Goal: Ask a question: Seek information or help from site administrators or community

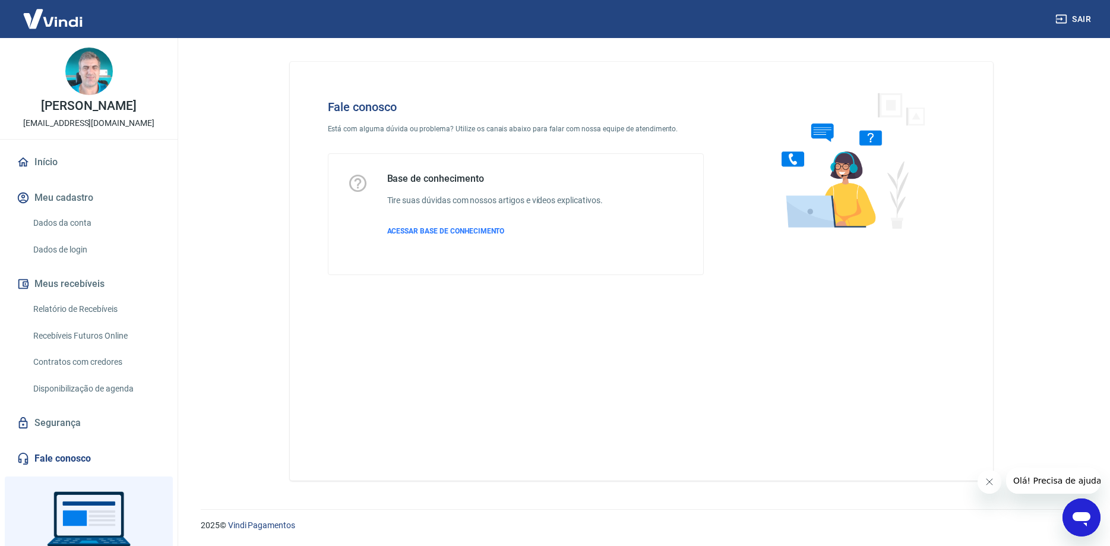
click at [1083, 517] on icon "Abrir janela de mensagens" at bounding box center [1082, 519] width 18 height 14
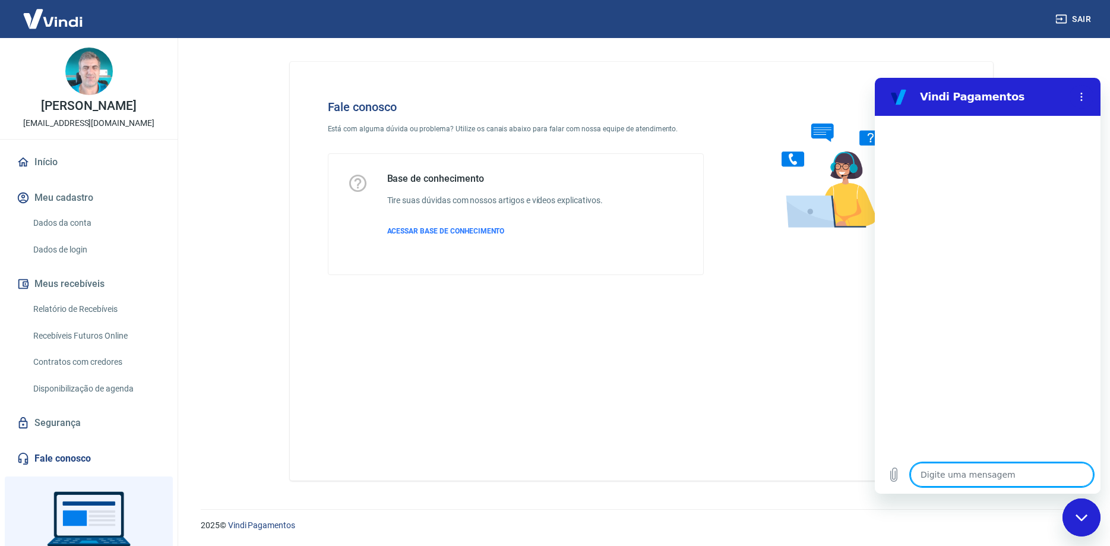
type textarea "C"
type textarea "x"
type textarea "Cl"
type textarea "x"
type textarea "Cli"
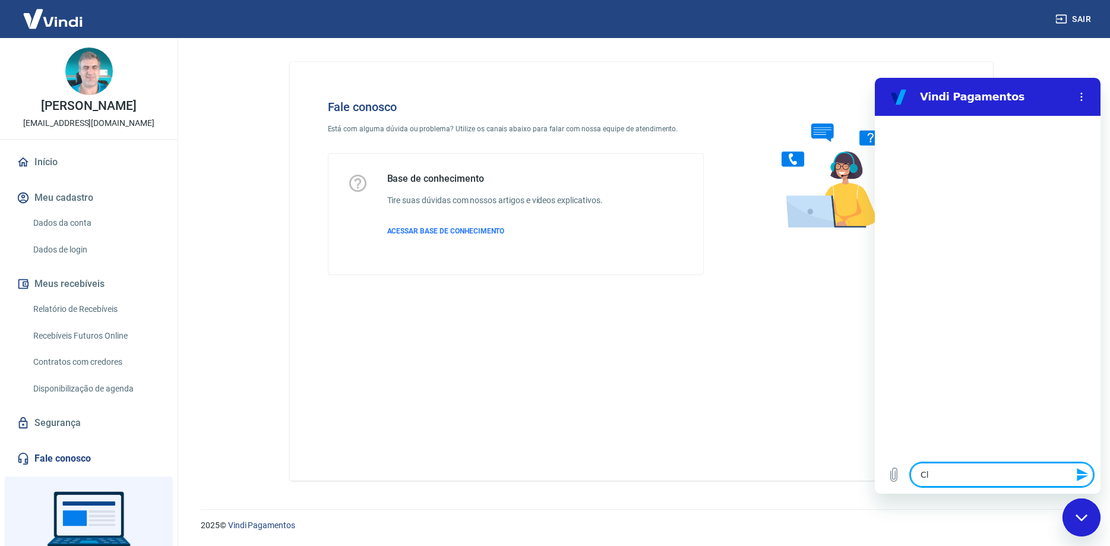
type textarea "x"
type textarea "Clie"
type textarea "x"
type textarea "Clien"
type textarea "x"
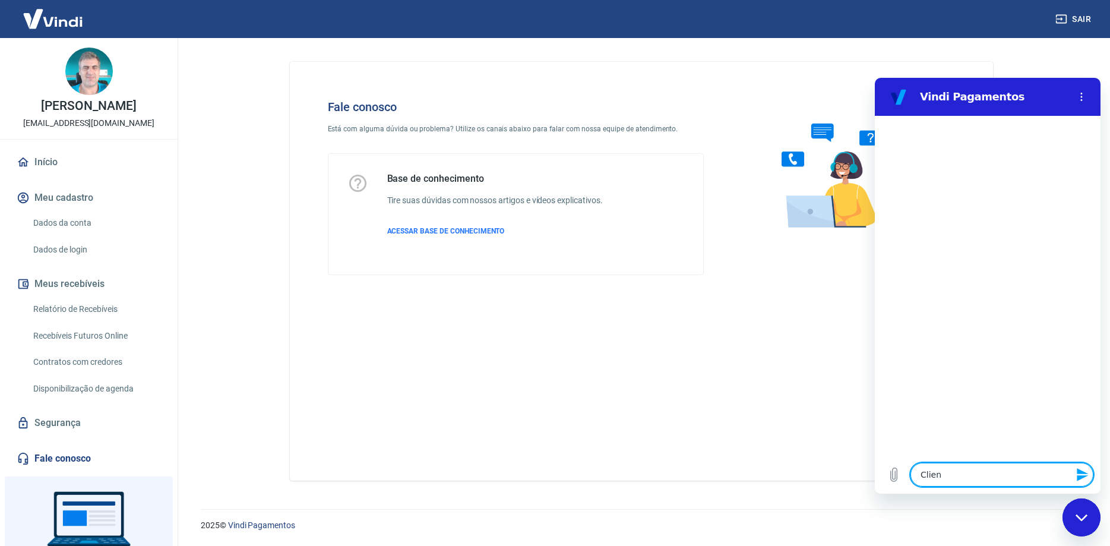
type textarea "Client"
type textarea "x"
type textarea "Cliente"
type textarea "x"
type textarea "Cliente"
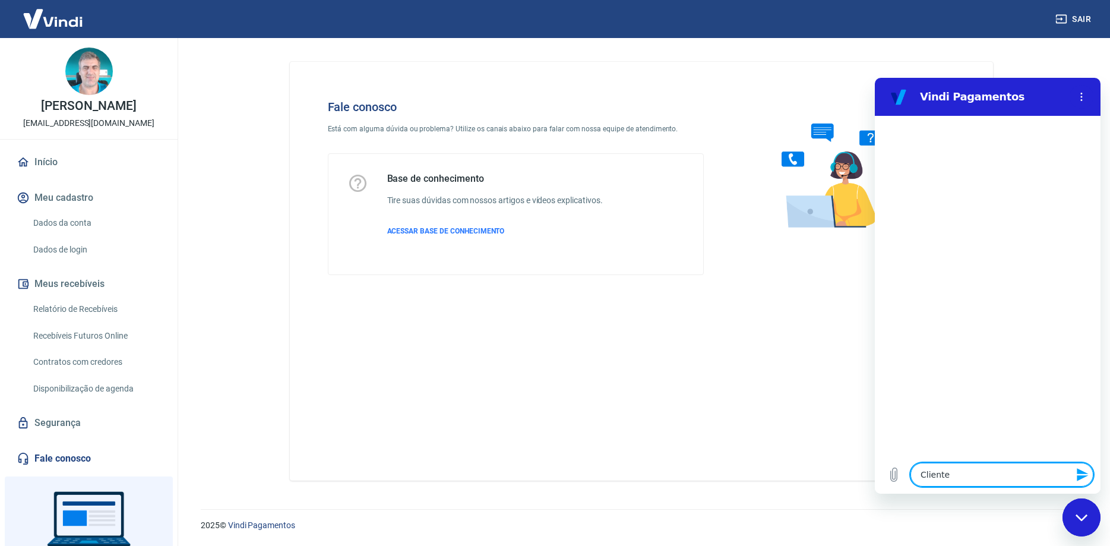
type textarea "x"
type textarea "Cliente t"
type textarea "x"
type textarea "Cliente te"
type textarea "x"
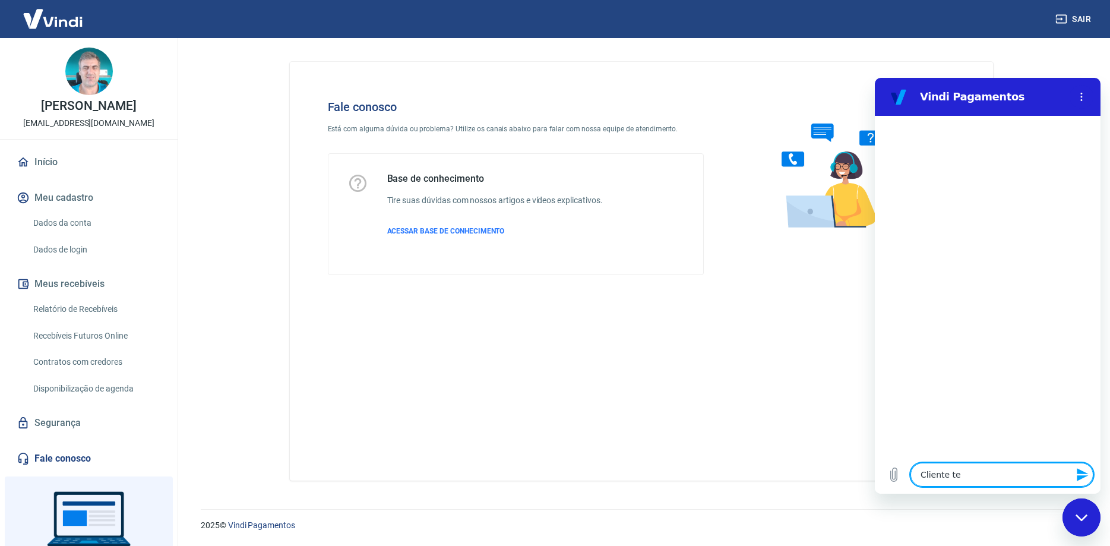
type textarea "Cliente ten"
type textarea "x"
type textarea "Cliente tent"
type textarea "x"
type textarea "Cliente tenta"
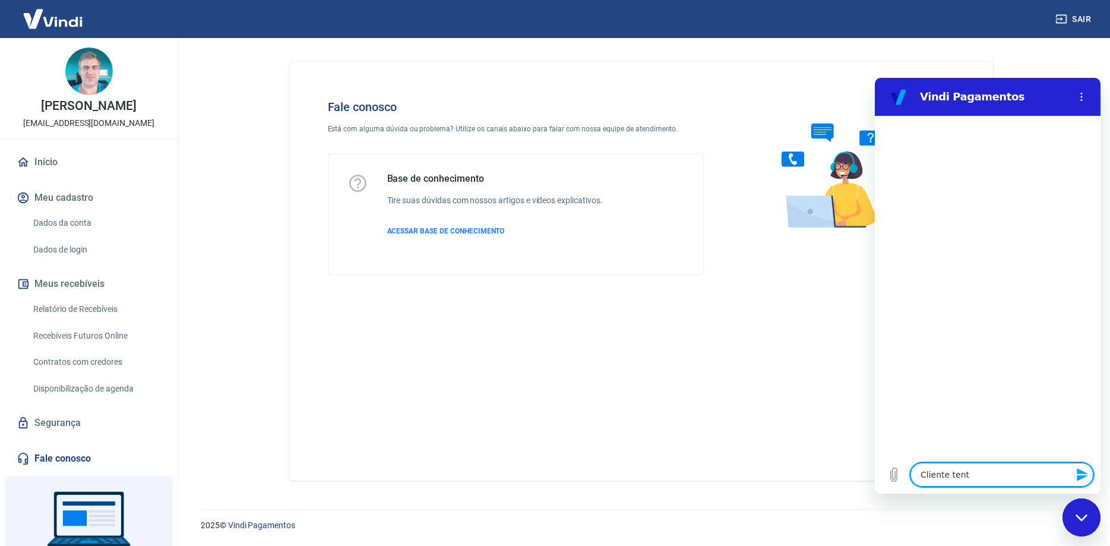
type textarea "x"
type textarea "Cliente tentan"
type textarea "x"
type textarea "Cliente tentand"
type textarea "x"
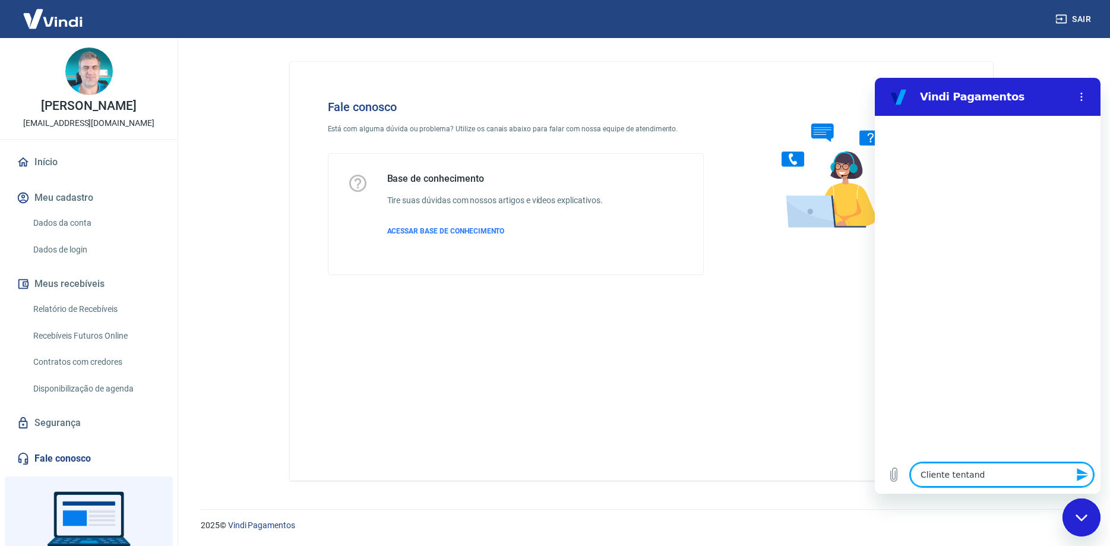
type textarea "Cliente tentando"
type textarea "x"
type textarea "Cliente tentando"
type textarea "x"
type textarea "Cliente tentando e"
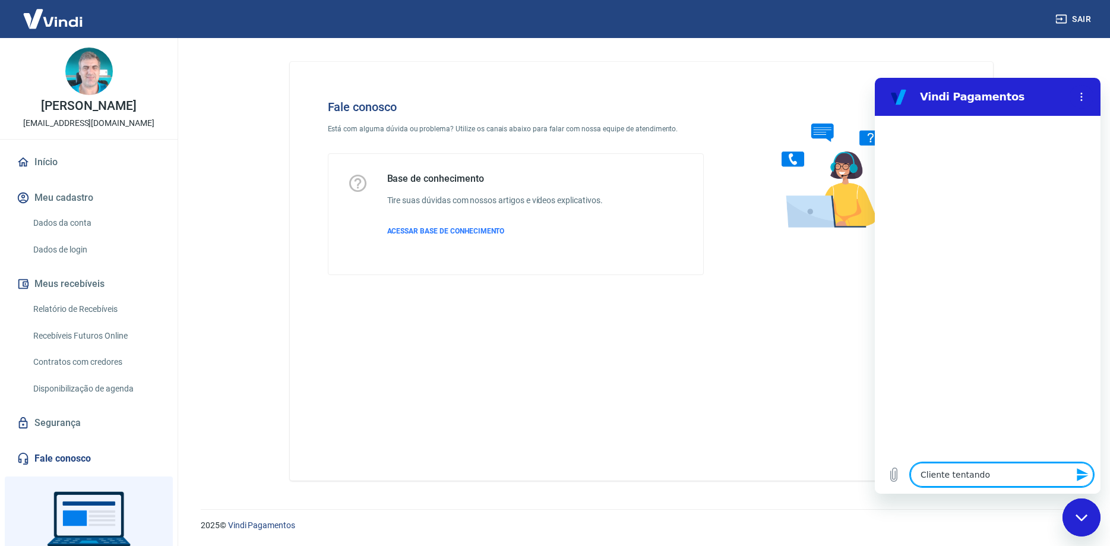
type textarea "x"
type textarea "Cliente tentando ef"
type textarea "x"
type textarea "Cliente tentando efe"
type textarea "x"
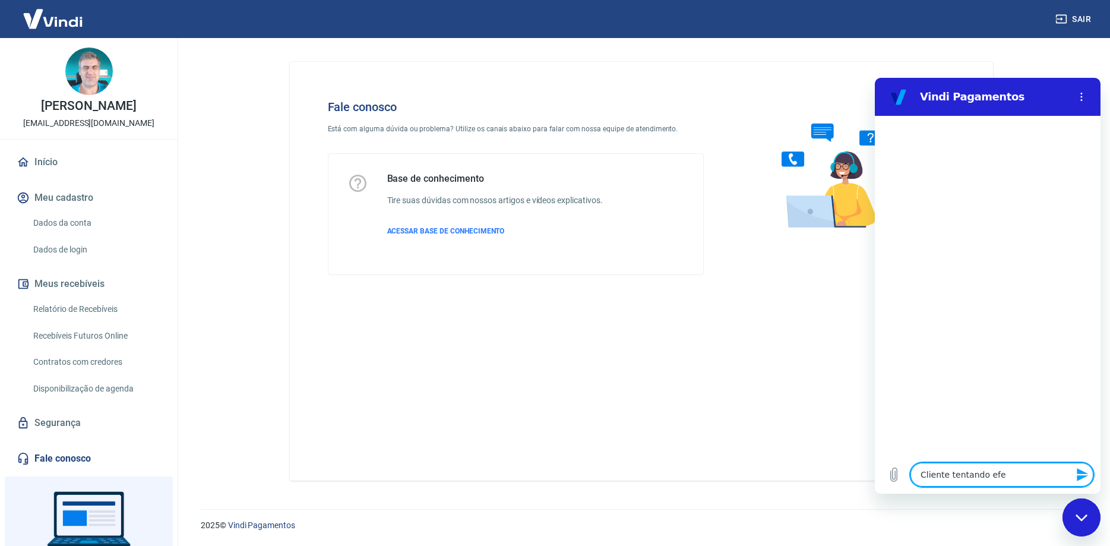
type textarea "Cliente tentando efet"
type textarea "x"
type textarea "Cliente tentando efetu"
type textarea "x"
type textarea "Cliente tentando efetua"
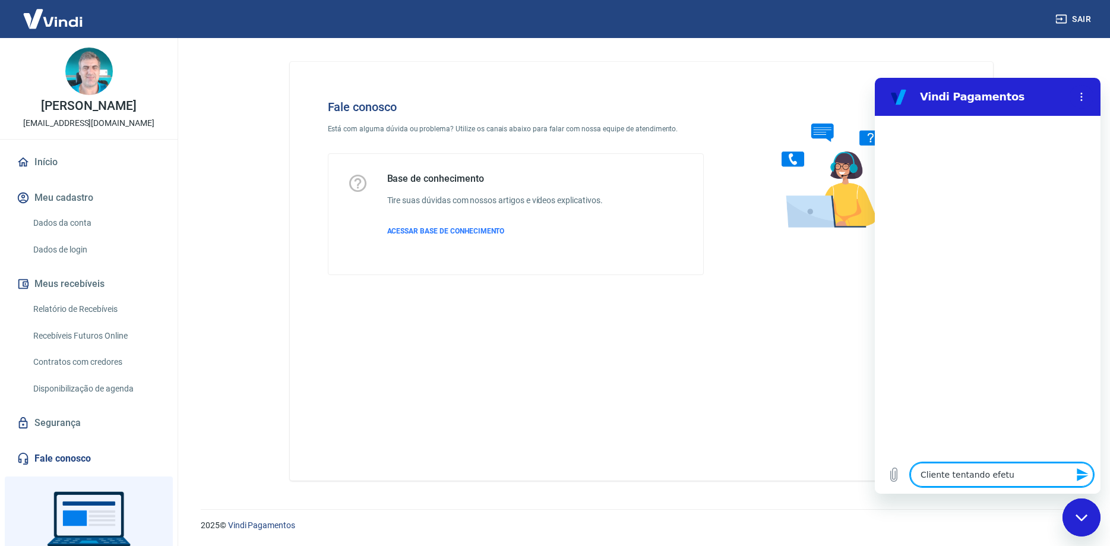
type textarea "x"
type textarea "Cliente tentando efetuar"
type textarea "x"
type textarea "Cliente tentando efetuar"
type textarea "x"
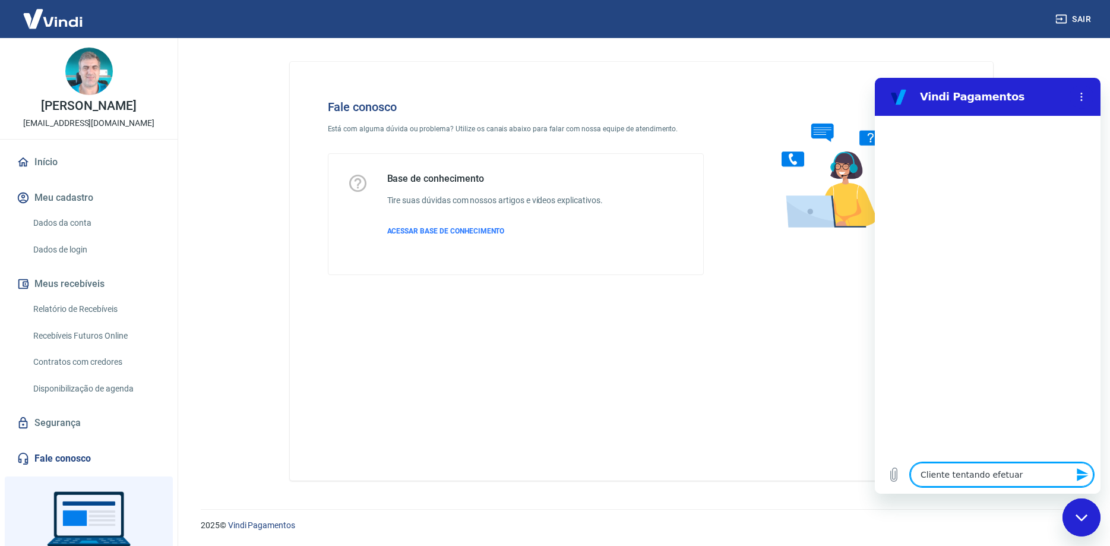
type textarea "Cliente tentando efetuar o"
type textarea "x"
type textarea "Cliente tentando efetuar o"
type textarea "x"
type textarea "Cliente tentando efetuar o p"
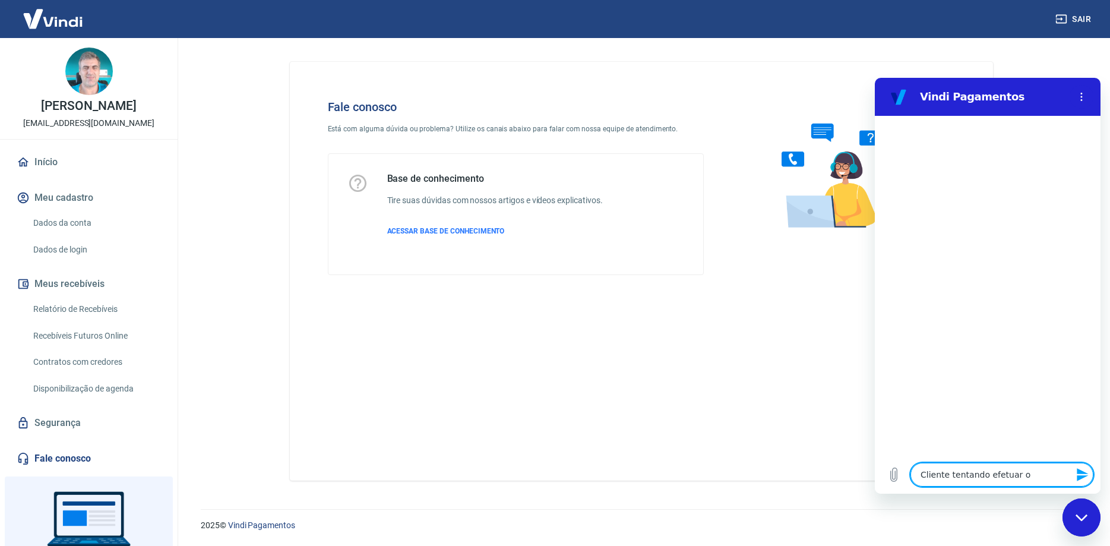
type textarea "x"
type textarea "Cliente tentando efetuar o pa"
type textarea "x"
type textarea "Cliente tentando efetuar o pag"
type textarea "x"
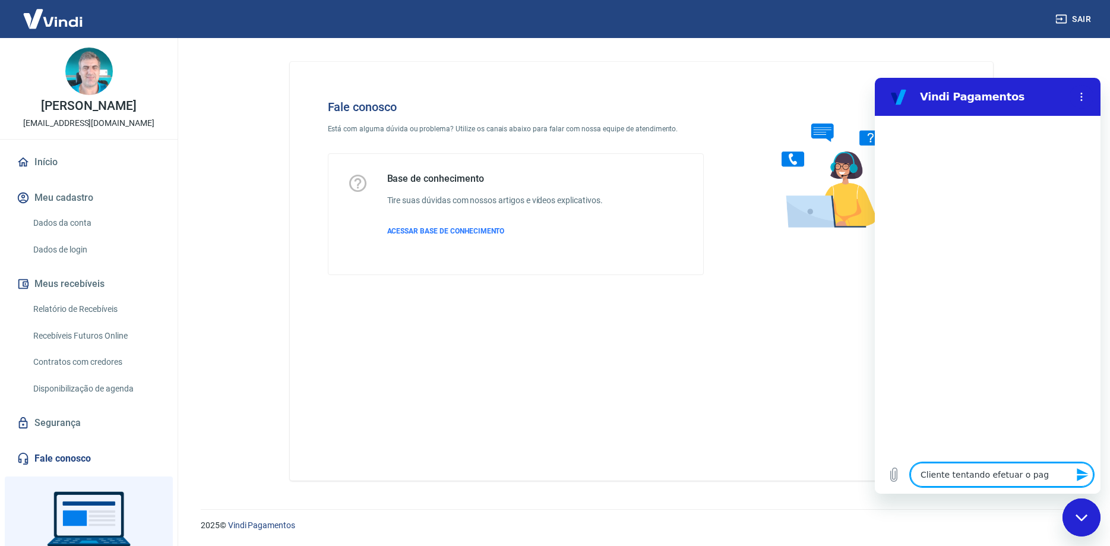
type textarea "Cliente tentando efetuar o paga"
type textarea "x"
type textarea "Cliente tentando efetuar o pagam"
type textarea "x"
type textarea "Cliente tentando efetuar o pagame"
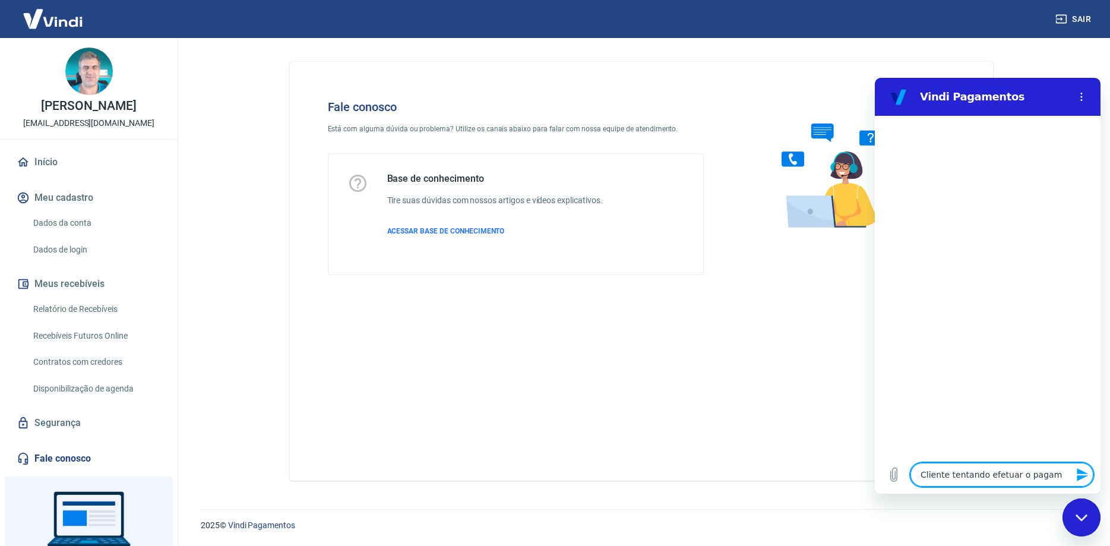
type textarea "x"
type textarea "Cliente tentando efetuar o pagamen"
type textarea "x"
type textarea "Cliente tentando efetuar o pagament"
type textarea "x"
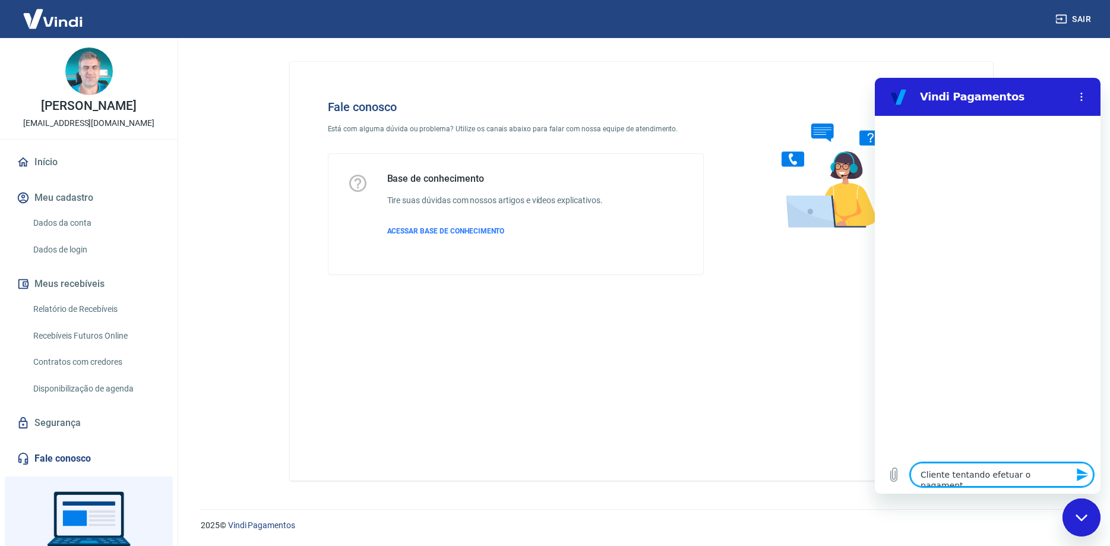
type textarea "Cliente tentando efetuar o pagamento"
type textarea "x"
type textarea "Cliente tentando efetuar o pagamento"
type textarea "x"
type textarea "Cliente tentando efetuar o pagamento c"
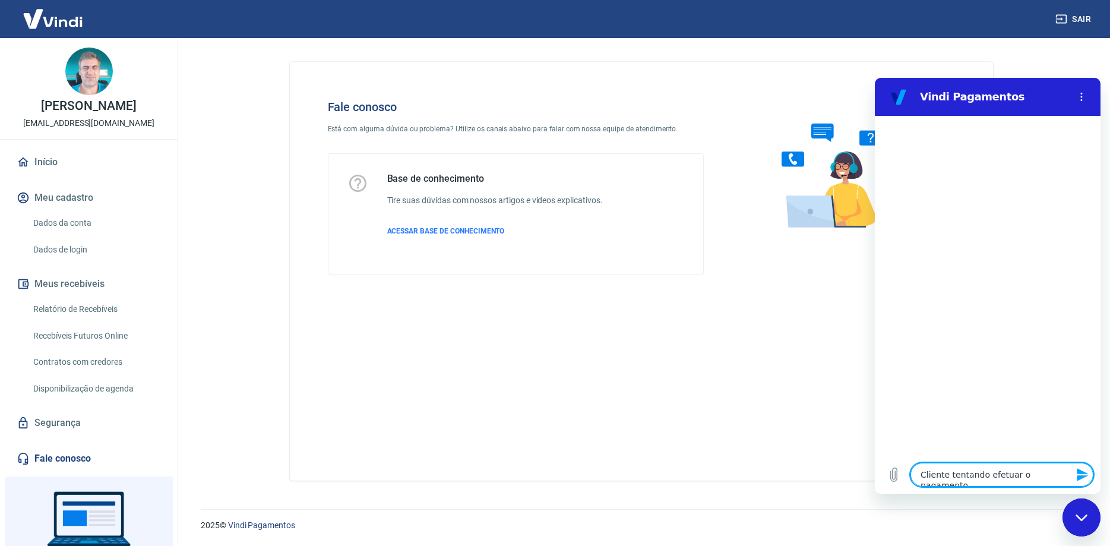
type textarea "x"
type textarea "Cliente tentando efetuar o pagamento co"
type textarea "x"
type textarea "Cliente tentando efetuar o pagamento com"
type textarea "x"
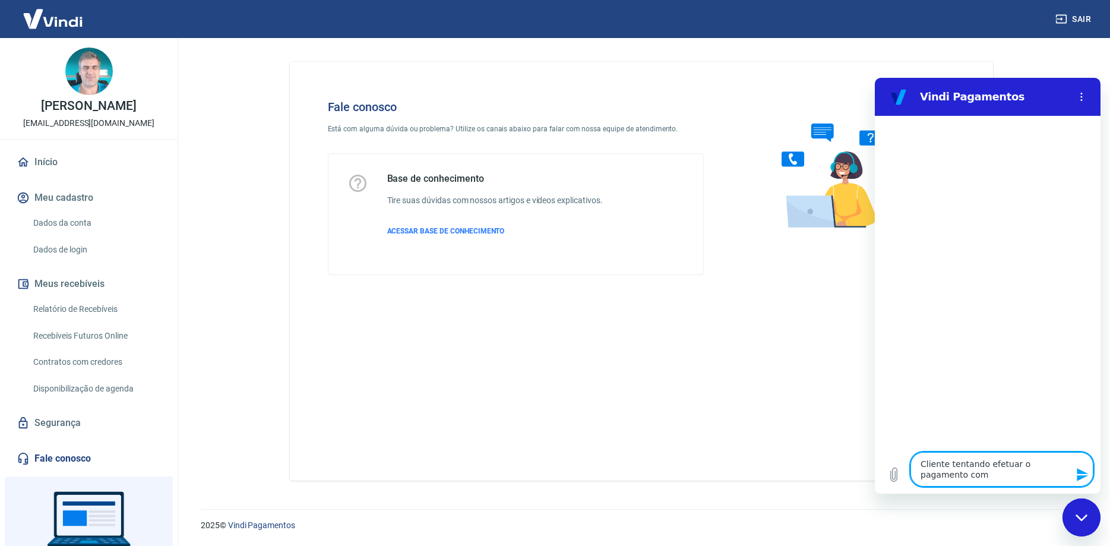
type textarea "Cliente tentando efetuar o pagamento com"
type textarea "x"
type textarea "Cliente tentando efetuar o pagamento com c"
type textarea "x"
type textarea "Cliente tentando efetuar o pagamento com ca"
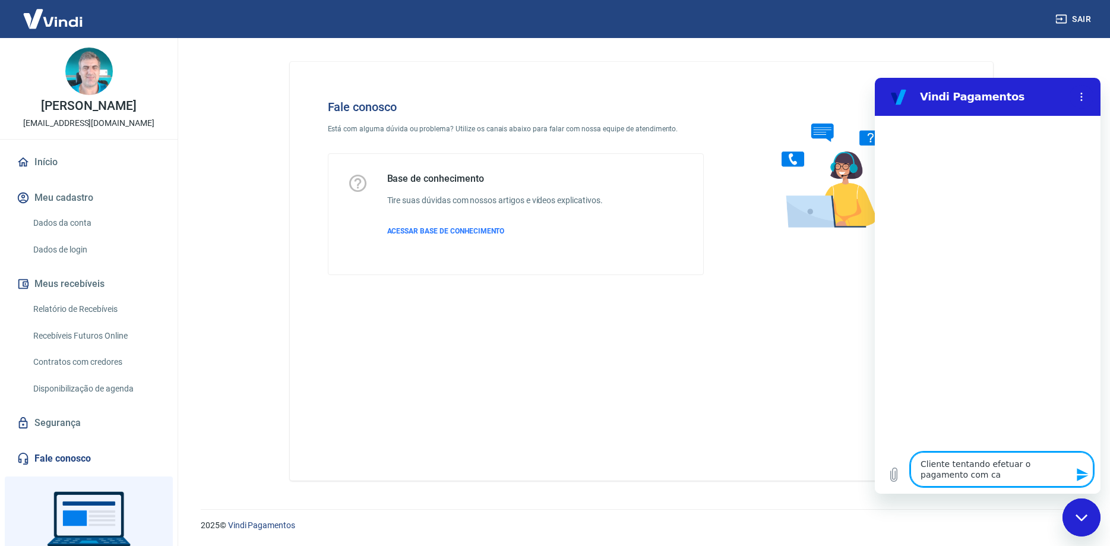
type textarea "x"
type textarea "Cliente tentando efetuar o pagamento com car"
type textarea "x"
type textarea "Cliente tentando efetuar o pagamento com cart"
type textarea "x"
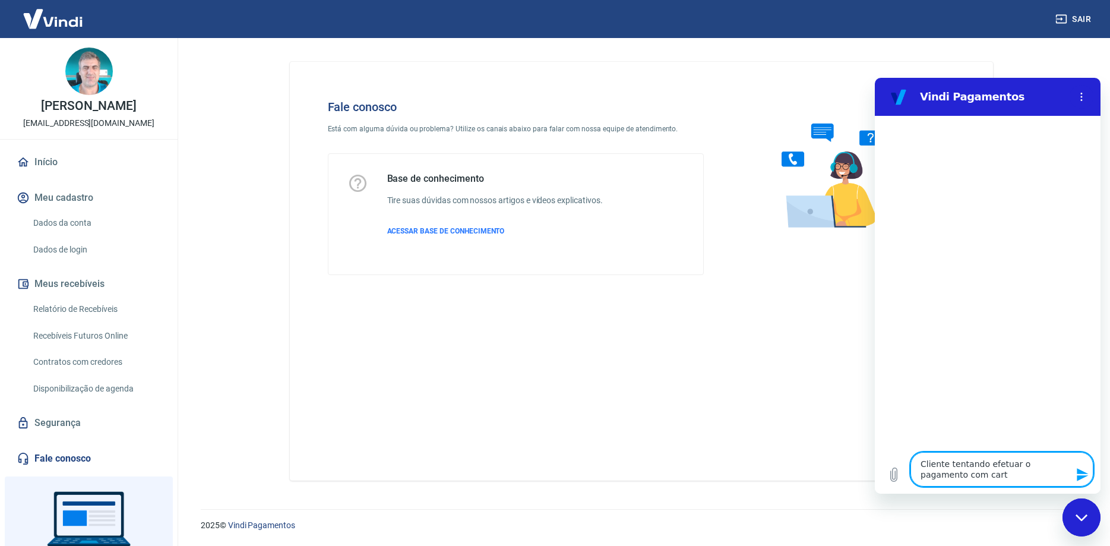
type textarea "Cliente tentando efetuar o pagamento com cartã"
type textarea "x"
type textarea "Cliente tentando efetuar o pagamento com cartão"
type textarea "x"
type textarea "Cliente tentando efetuar o pagamento com cartãoe"
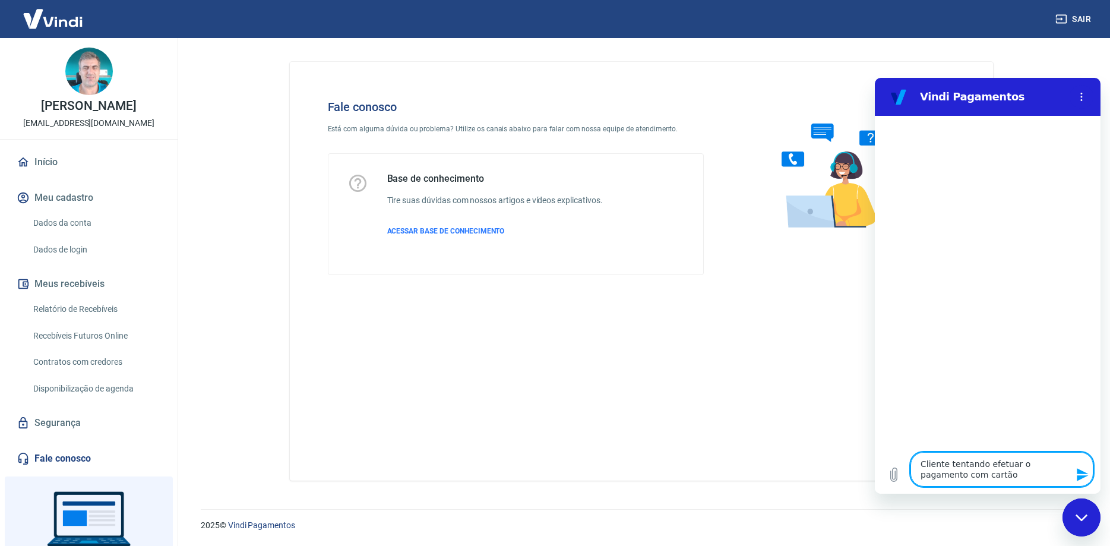
type textarea "x"
type textarea "Cliente tentando efetuar o pagamento com cartão"
type textarea "x"
type textarea "Cliente tentando efetuar o pagamento com cartão"
type textarea "x"
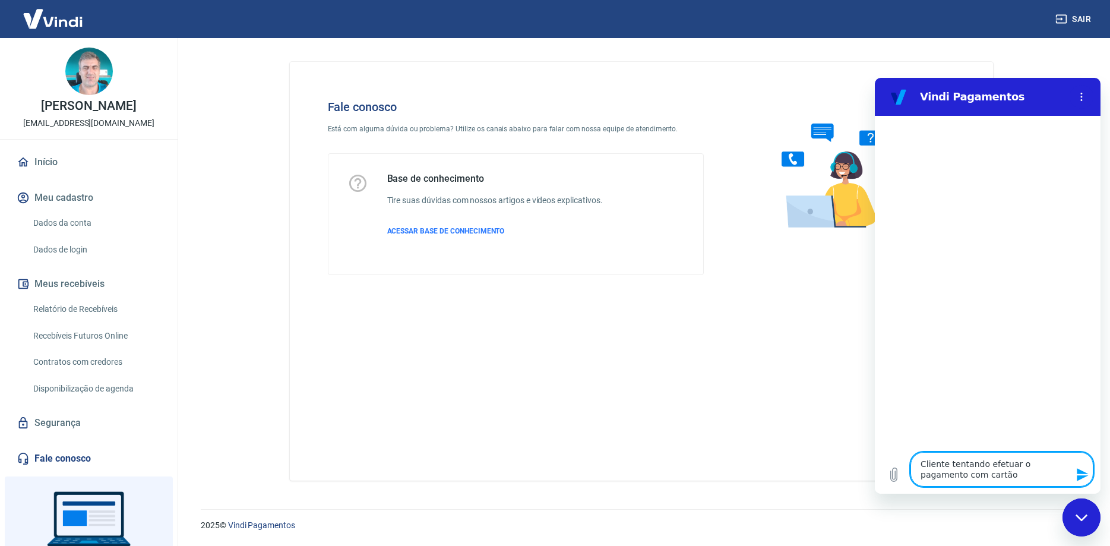
type textarea "Cliente tentando efetuar o pagamento com cartão e"
type textarea "x"
type textarea "Cliente tentando efetuar o pagamento com cartão el"
type textarea "x"
type textarea "Cliente tentando efetuar o pagamento com cartão elo"
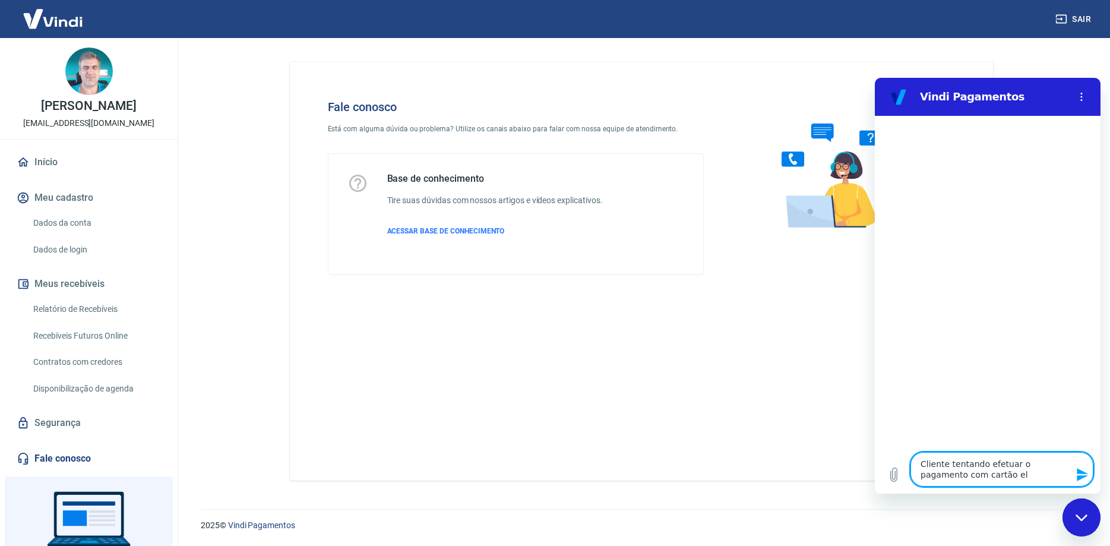
type textarea "x"
type textarea "Cliente tentando efetuar o pagamento com cartão elo"
type textarea "x"
type textarea "Cliente tentando efetuar o pagamento com cartão elo e"
type textarea "x"
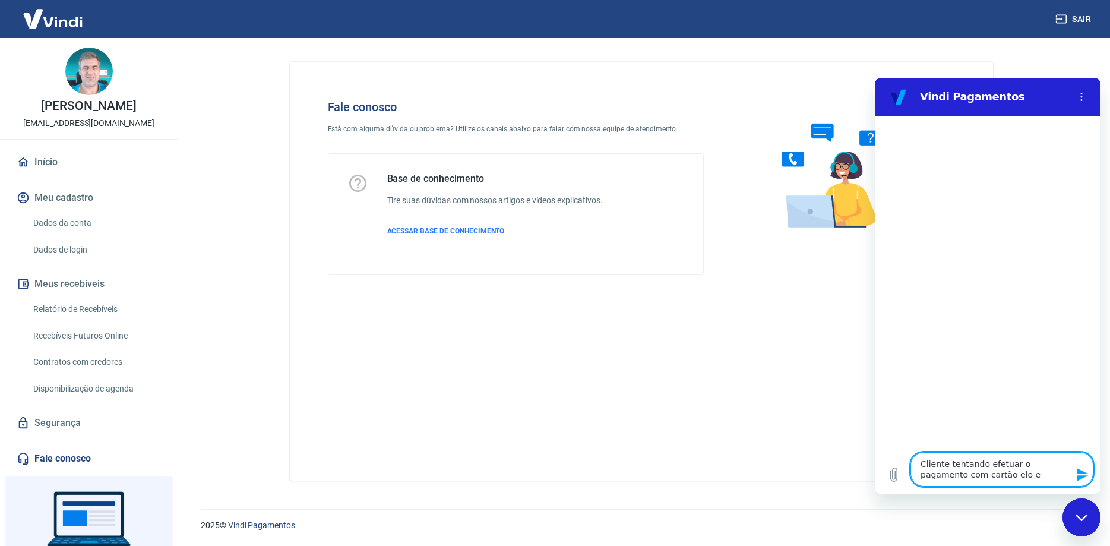
type textarea "Cliente tentando efetuar o pagamento com cartão elo e"
type textarea "x"
type textarea "Cliente tentando efetuar o pagamento com cartão elo e n"
type textarea "x"
type textarea "Cliente tentando efetuar o pagamento com cartão elo e nã"
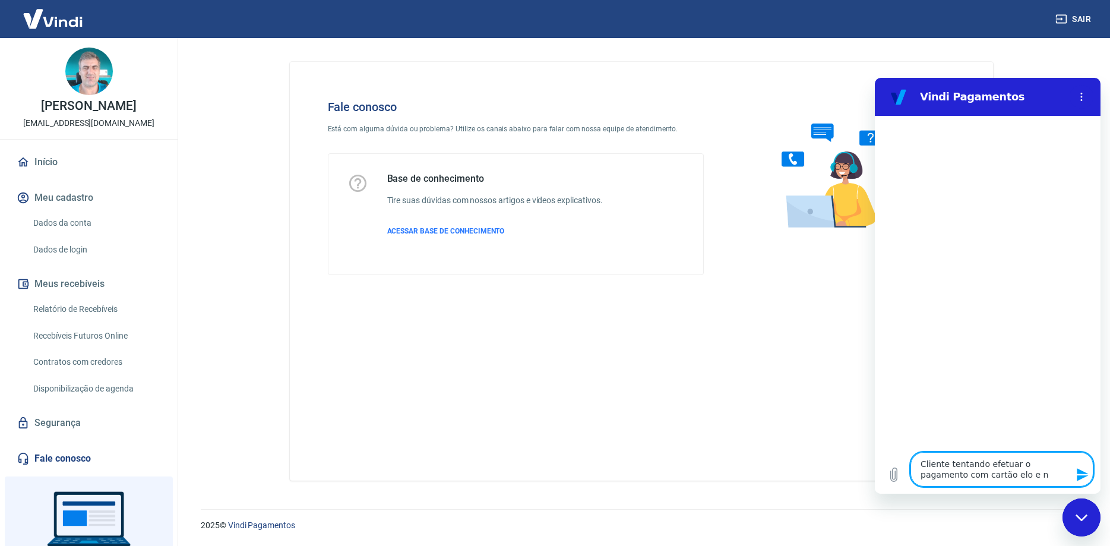
type textarea "x"
type textarea "Cliente tentando efetuar o pagamento com cartão elo e não"
type textarea "x"
type textarea "Cliente tentando efetuar o pagamento com cartão elo e não"
type textarea "x"
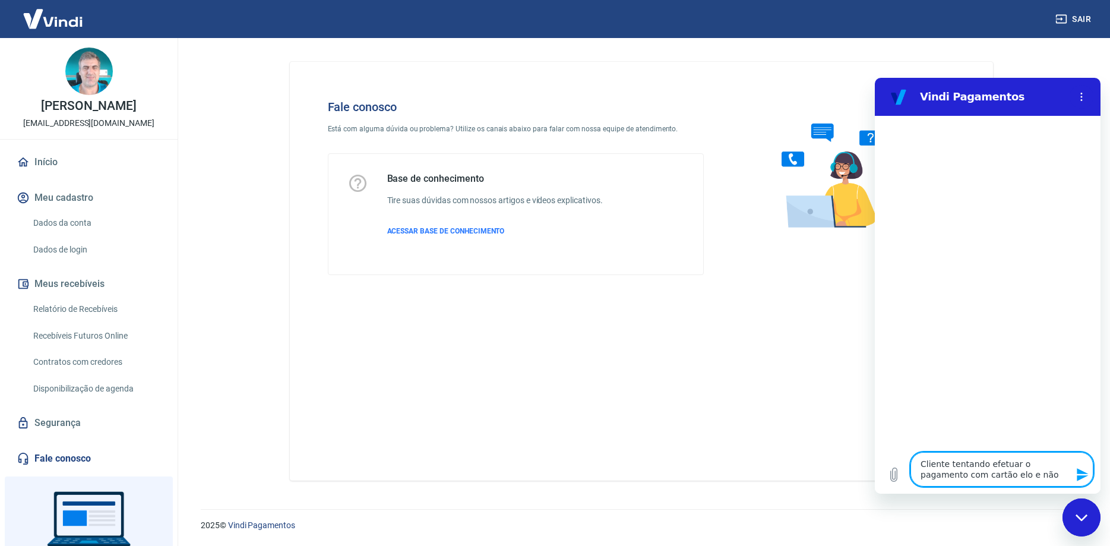
type textarea "Cliente tentando efetuar o pagamento com cartão elo e não e"
type textarea "x"
type textarea "Cliente tentando efetuar o pagamento com cartão elo e não es"
type textarea "x"
type textarea "Cliente tentando efetuar o pagamento com cartão elo e não est"
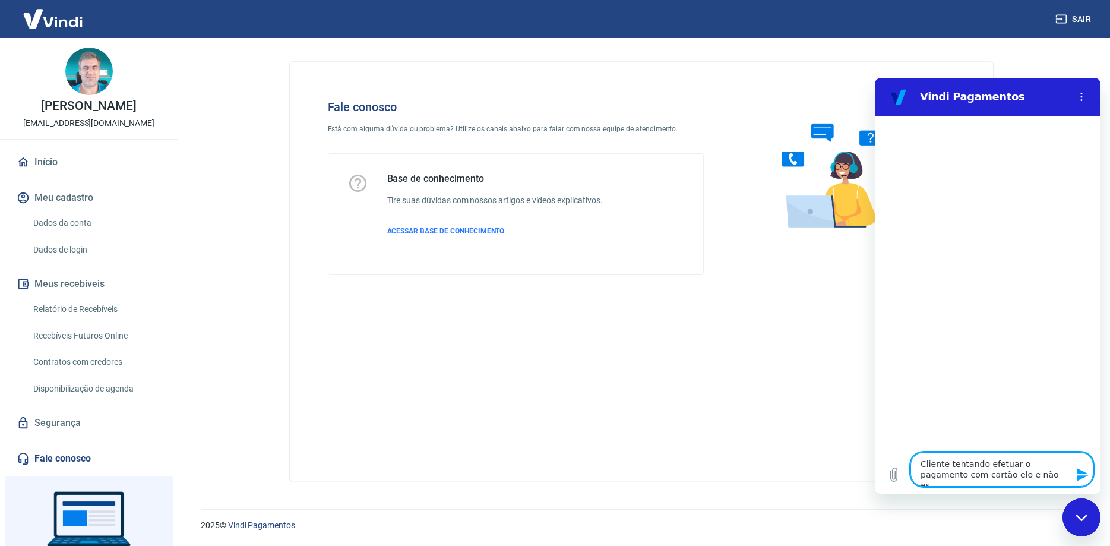
type textarea "x"
type textarea "Cliente tentando efetuar o pagamento com cartão elo e não está"
type textarea "x"
type textarea "Cliente tentando efetuar o pagamento com cartão elo e não está"
type textarea "x"
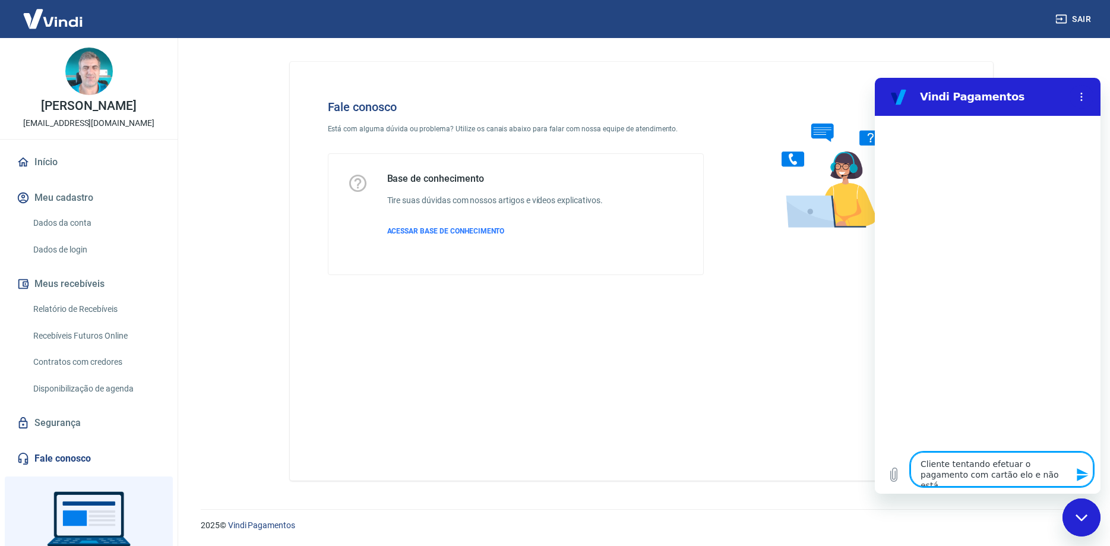
type textarea "Cliente tentando efetuar o pagamento com cartão elo e não está a"
type textarea "x"
type textarea "Cliente tentando efetuar o pagamento com cartão elo e não está ac"
type textarea "x"
type textarea "Cliente tentando efetuar o pagamento com cartão elo e não está ace"
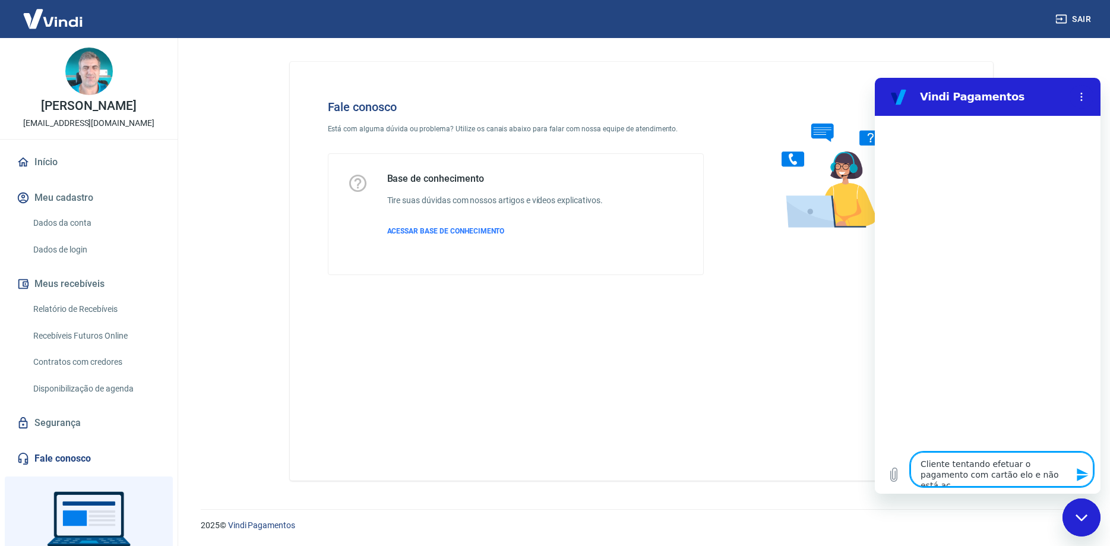
type textarea "x"
type textarea "Cliente tentando efetuar o pagamento com cartão elo e não está acei"
type textarea "x"
type textarea "Cliente tentando efetuar o pagamento com cartão elo e não está aceit"
type textarea "x"
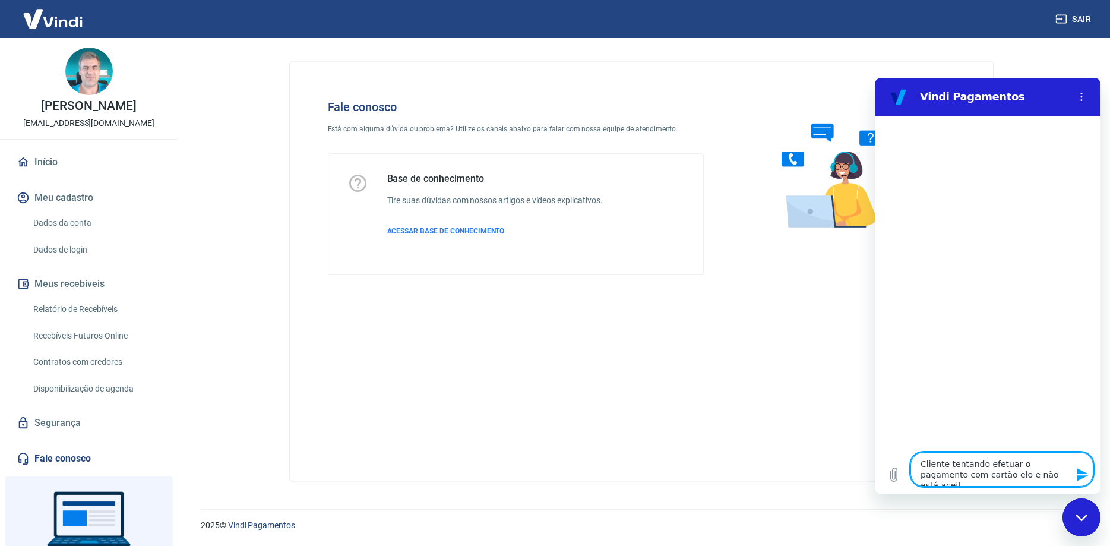
type textarea "Cliente tentando efetuar o pagamento com cartão elo e não está aceita"
type textarea "x"
type textarea "Cliente tentando efetuar o pagamento com cartão elo e não está aceitan"
type textarea "x"
type textarea "Cliente tentando efetuar o pagamento com cartão elo e não está aceitand"
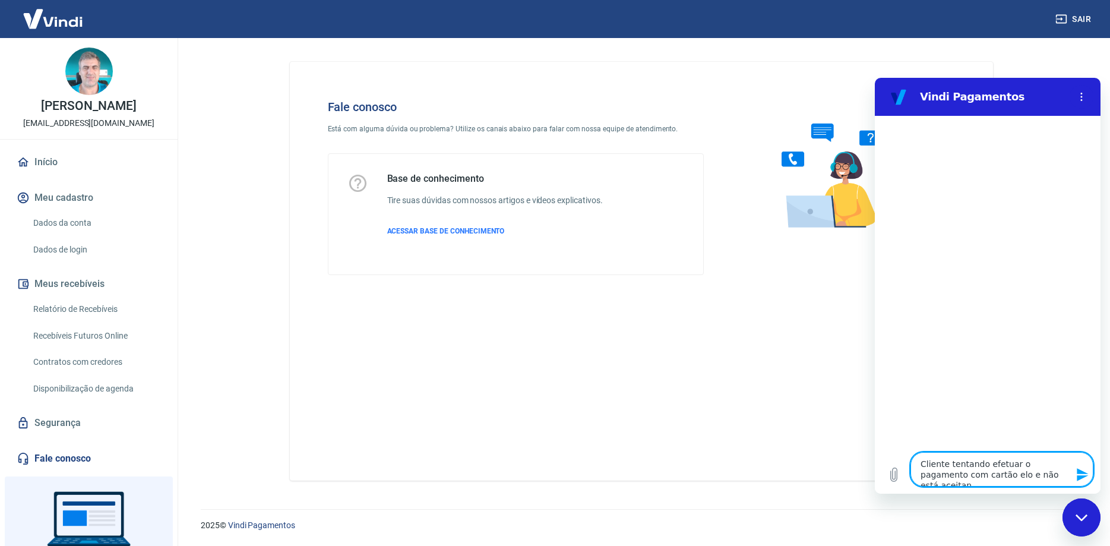
type textarea "x"
type textarea "Cliente tentando efetuar o pagamento com cartão elo e não está aceitando"
type textarea "x"
type textarea "Cliente tentando efetuar o pagamento com cartão elo e não está aceitando"
type textarea "x"
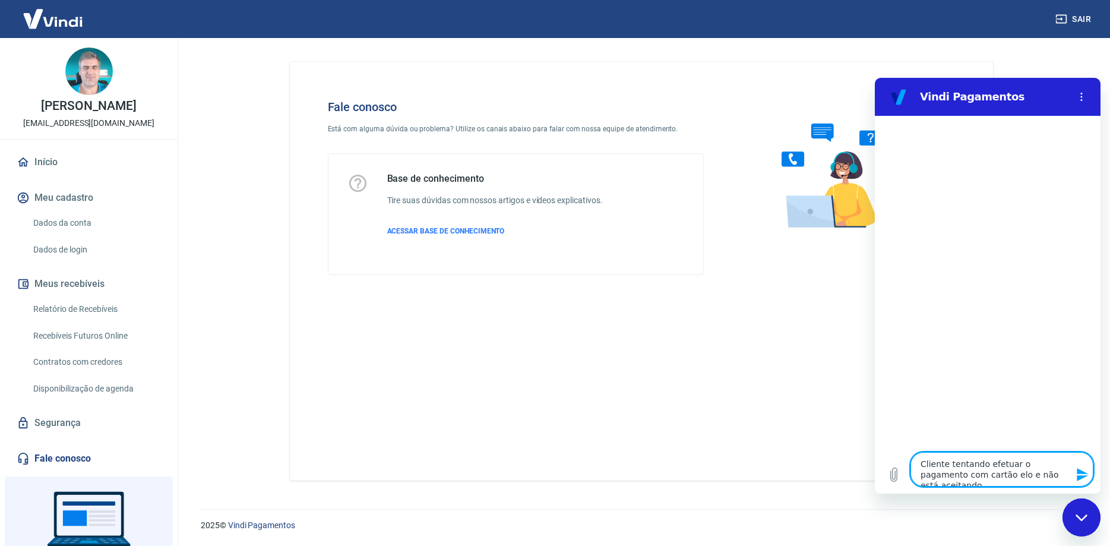
type textarea "Cliente tentando efetuar o pagamento com cartão elo e não está aceitando p"
type textarea "x"
type textarea "Cliente tentando efetuar o pagamento com cartão elo e não está aceitando pa"
type textarea "x"
type textarea "Cliente tentando efetuar o pagamento com cartão elo e não está aceitando par"
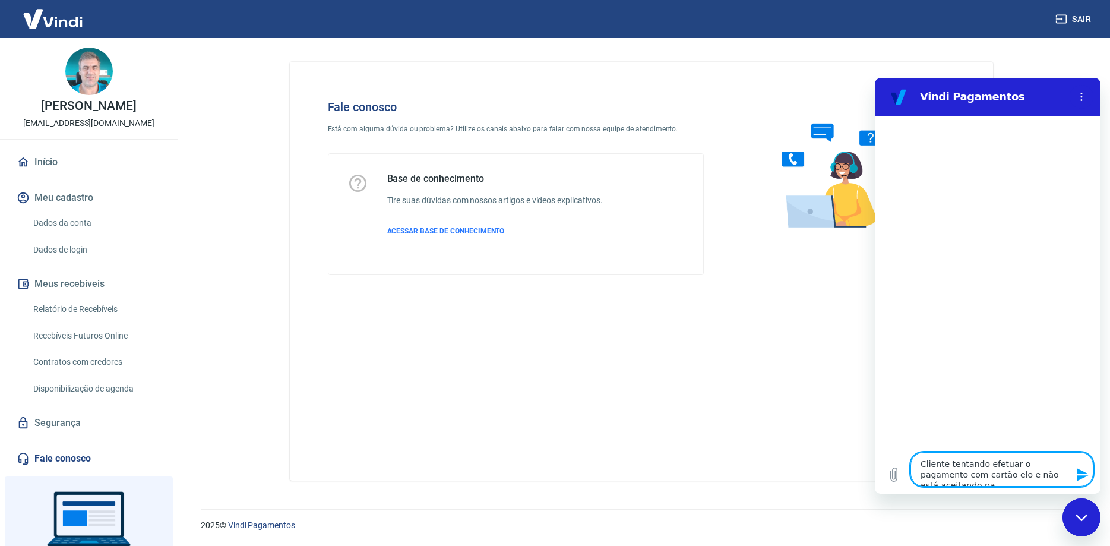
type textarea "x"
type textarea "Cliente tentando efetuar o pagamento com cartão elo e não está aceitando parc"
type textarea "x"
type textarea "Cliente tentando efetuar o pagamento com cartão elo e não está aceitando parce"
type textarea "x"
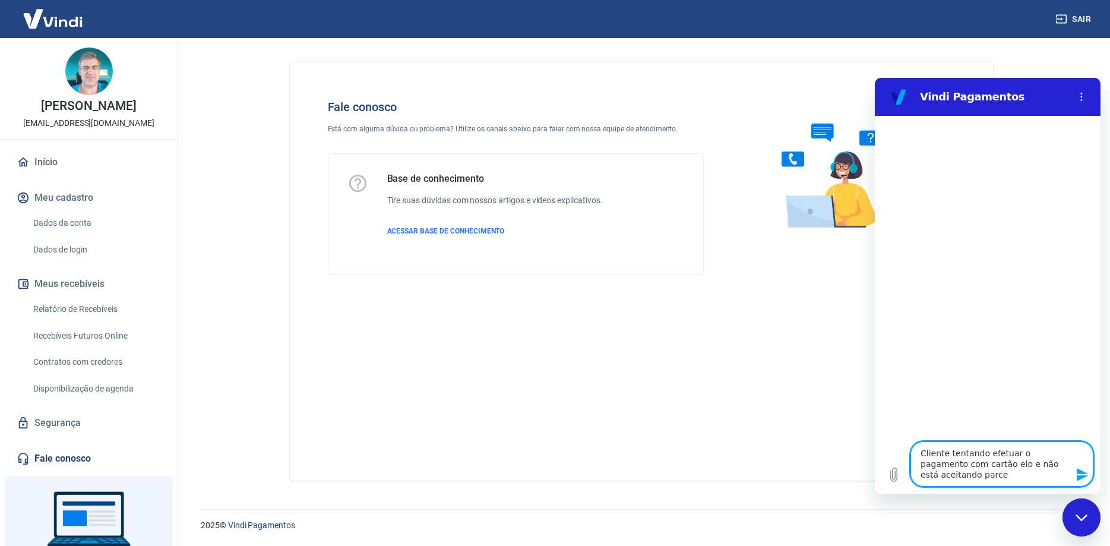
type textarea "Cliente tentando efetuar o pagamento com cartão elo e não está aceitando parcel"
type textarea "x"
type textarea "Cliente tentando efetuar o pagamento com cartão elo e não está aceitando parcela"
type textarea "x"
type textarea "Cliente tentando efetuar o pagamento com cartão elo e não está aceitando parcel…"
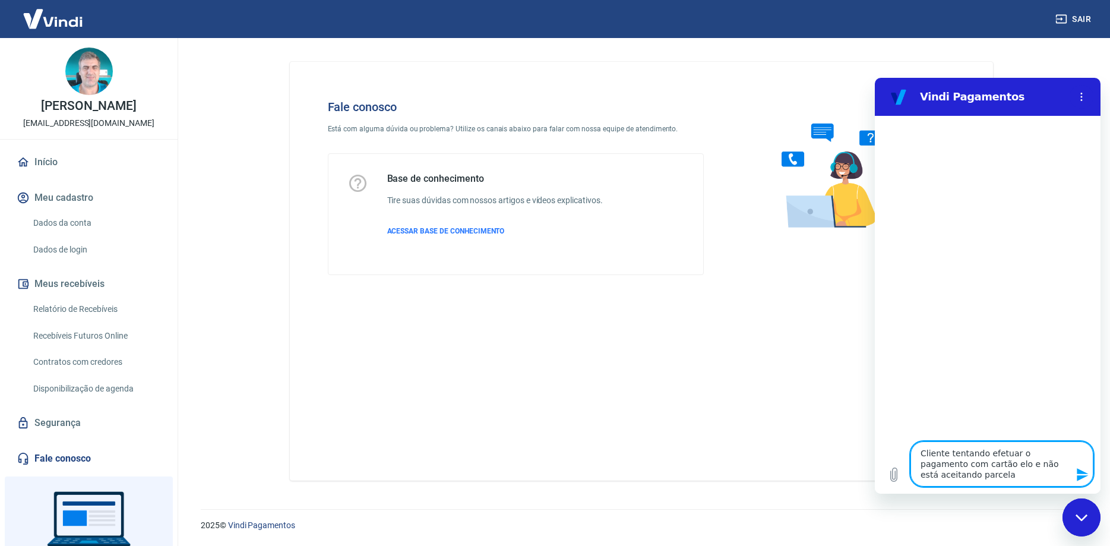
type textarea "x"
type textarea "Cliente tentando efetuar o pagamento com cartão elo e não está aceitando parcel…"
type textarea "x"
type textarea "Cliente tentando efetuar o pagamento com cartão elo e não está aceitando parcel…"
type textarea "x"
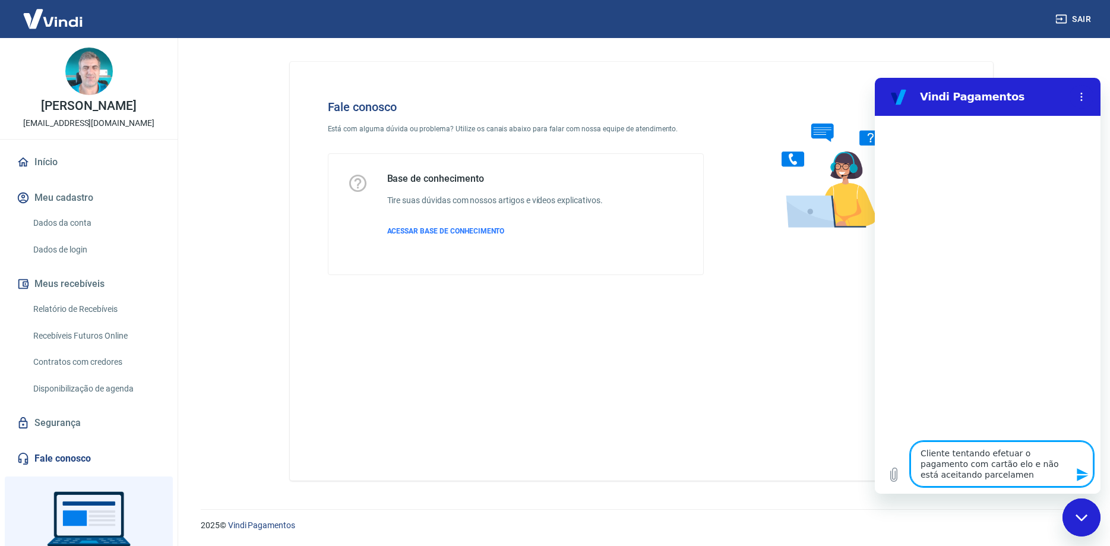
type textarea "Cliente tentando efetuar o pagamento com cartão elo e não está aceitando parcel…"
type textarea "x"
type textarea "Cliente tentando efetuar o pagamento com cartão elo e não está aceitando parcel…"
type textarea "x"
type textarea "Cliente tentando efetuar o pagamento com cartão elo e não está aceitando parcel…"
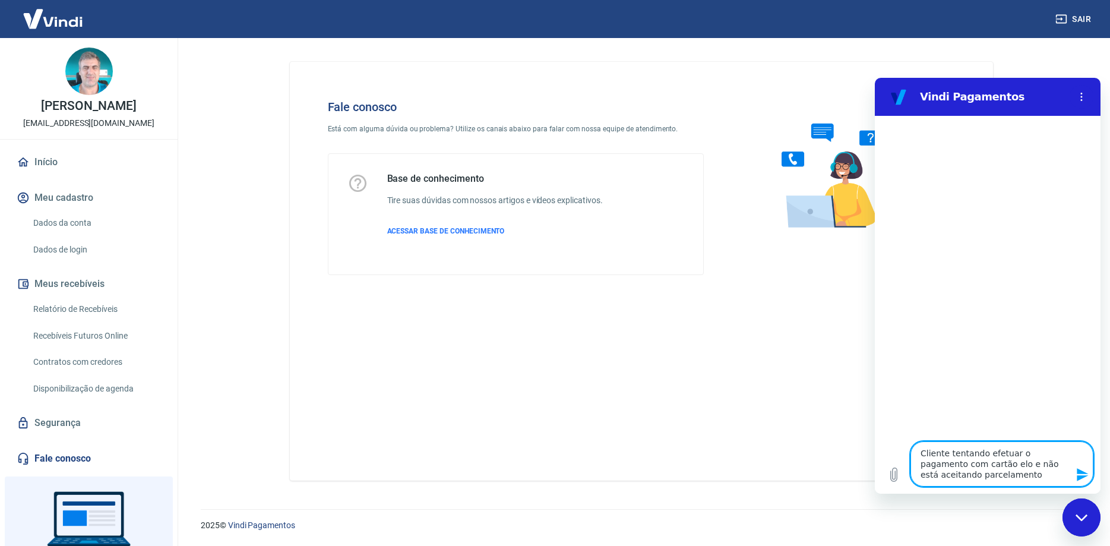
type textarea "x"
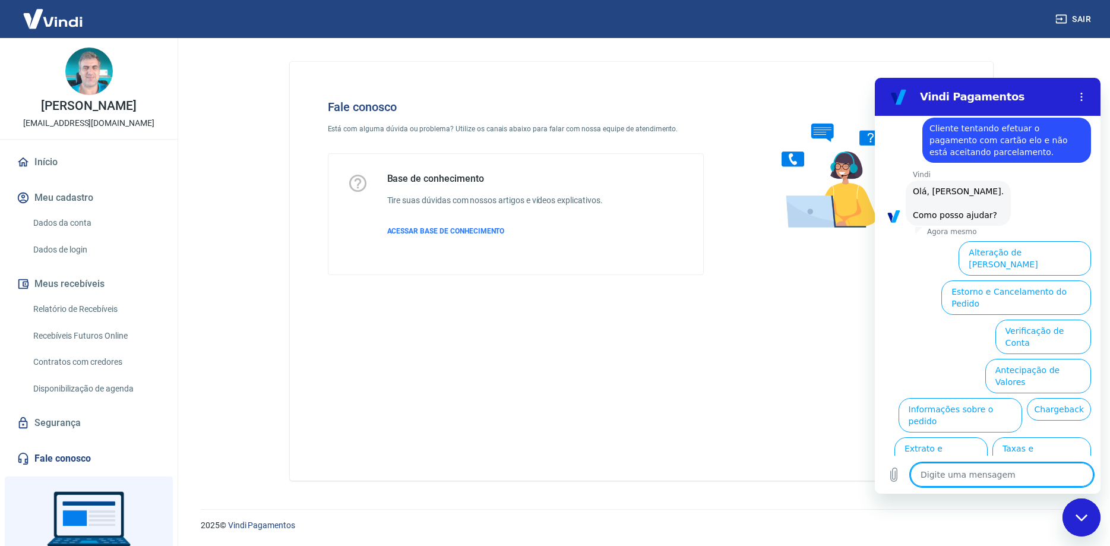
scroll to position [24, 0]
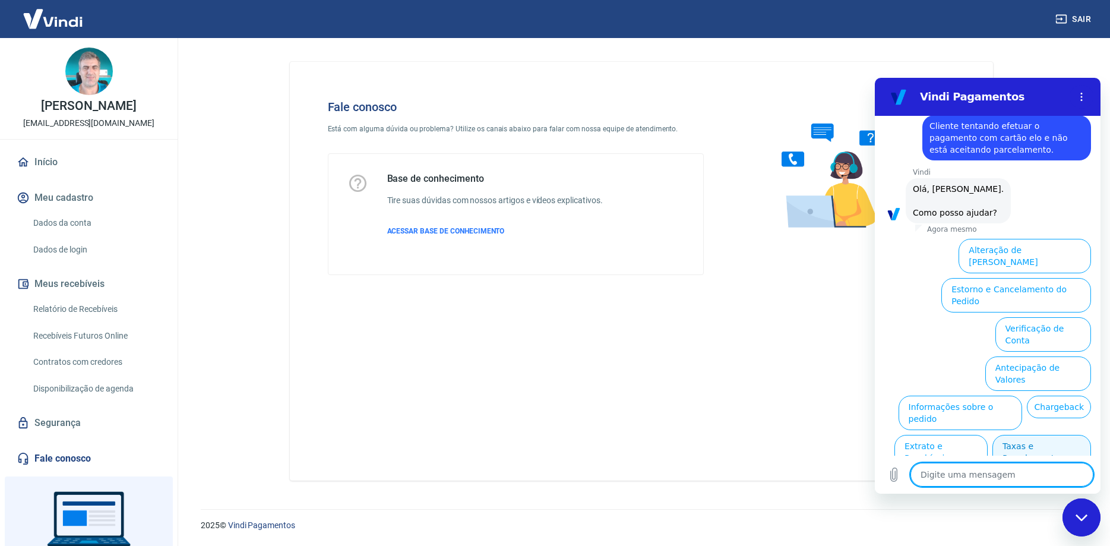
click at [1018, 435] on button "Taxas e Parcelamento" at bounding box center [1042, 452] width 99 height 34
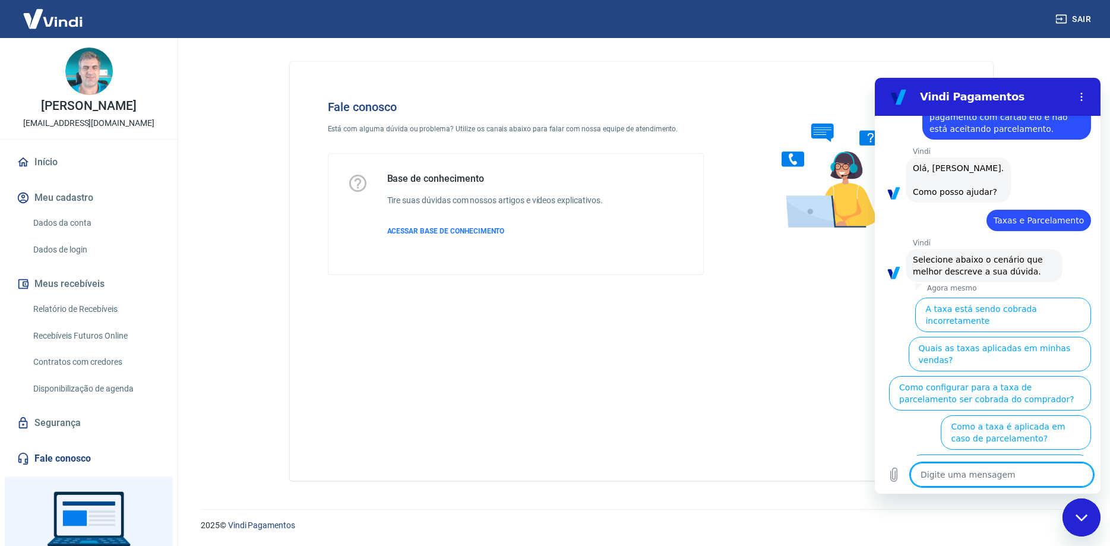
scroll to position [46, 0]
click at [1001, 415] on button "Como a taxa é aplicada em caso de parcelamento?" at bounding box center [1016, 432] width 150 height 34
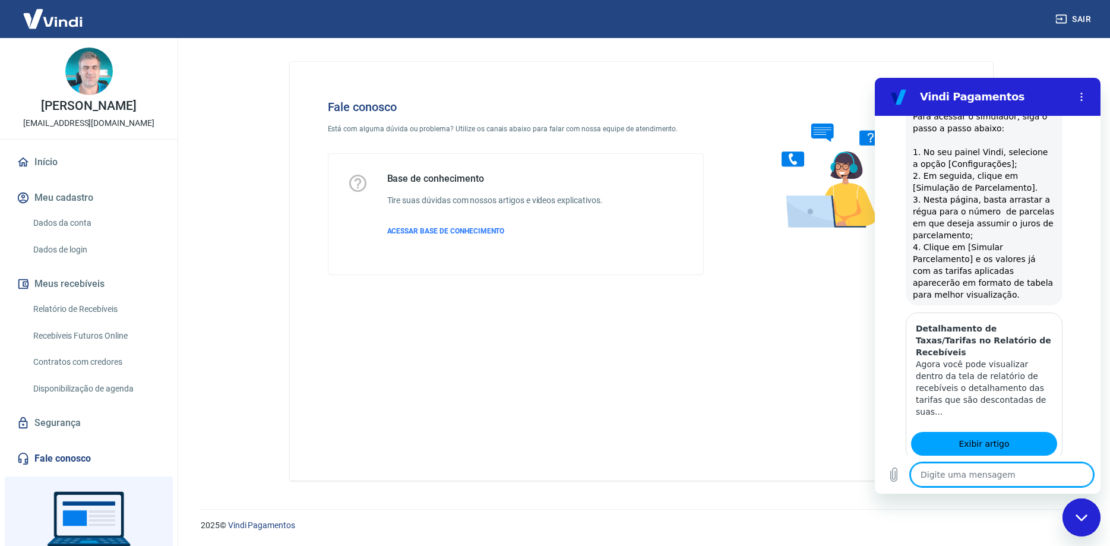
scroll to position [605, 0]
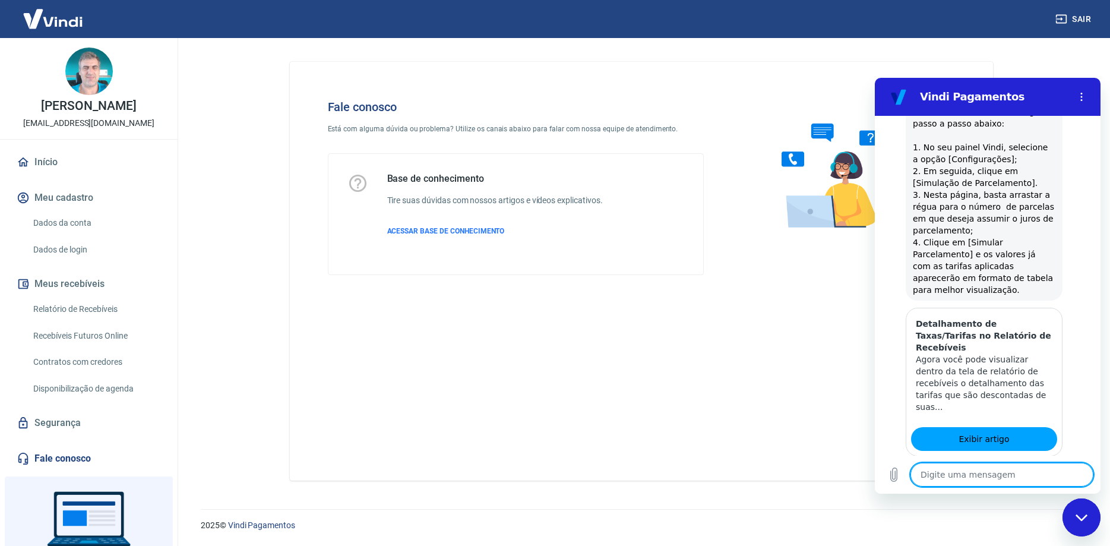
click at [1037, 501] on button "Sim" at bounding box center [1033, 512] width 34 height 23
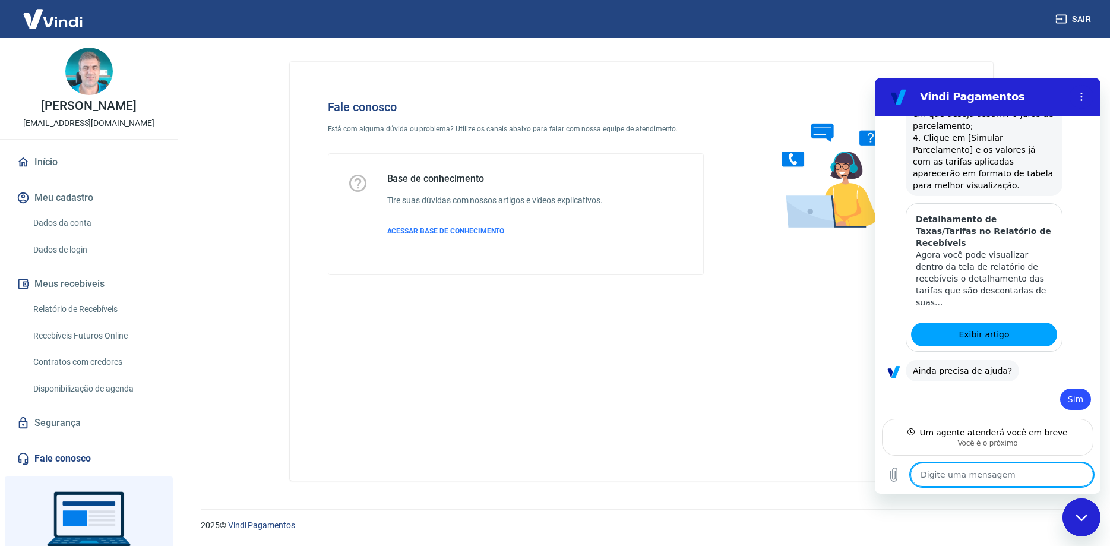
scroll to position [712, 0]
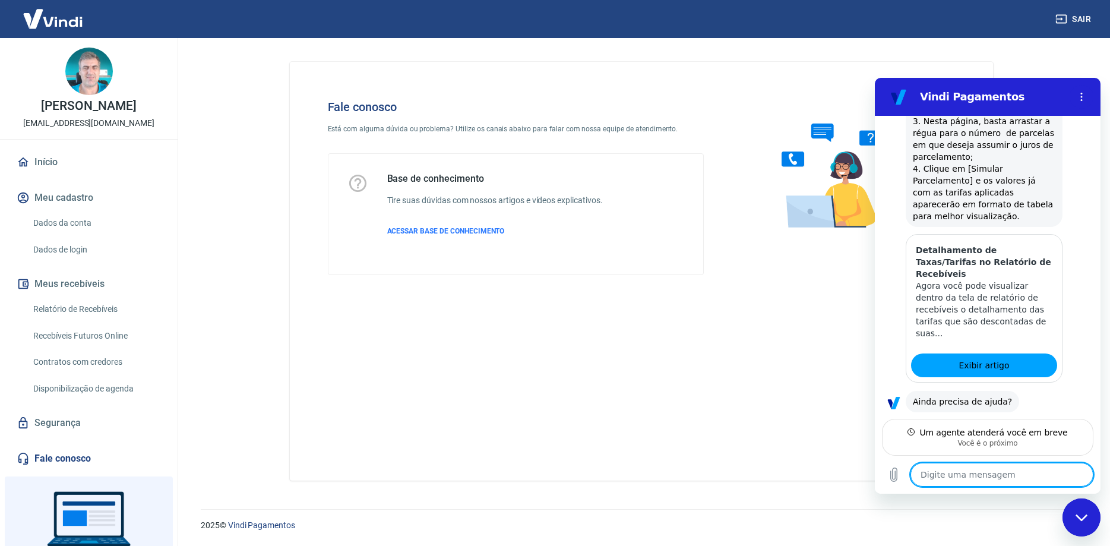
type textarea "x"
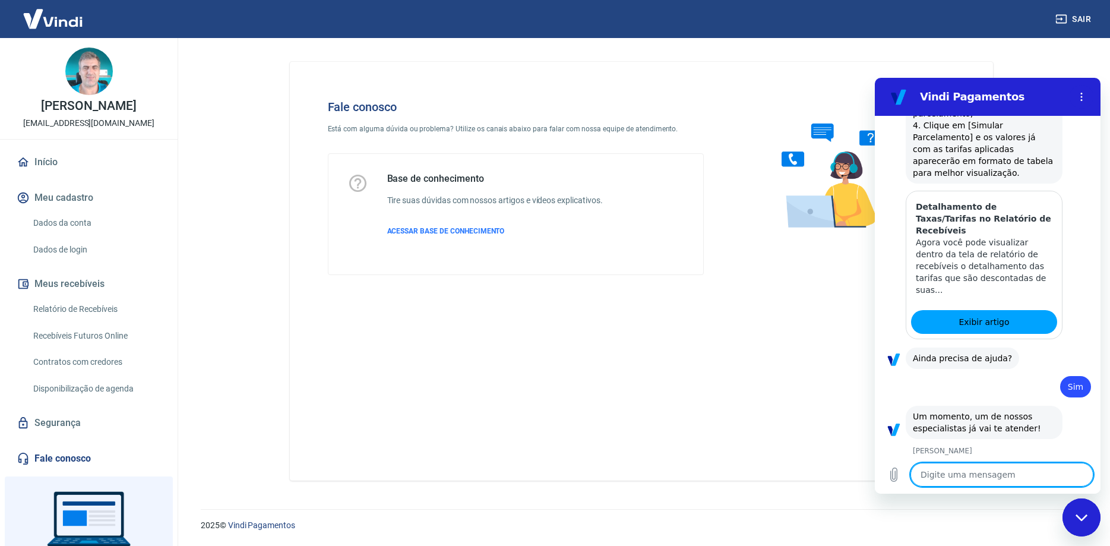
scroll to position [723, 0]
type textarea "C"
type textarea "x"
type textarea "Cl"
type textarea "x"
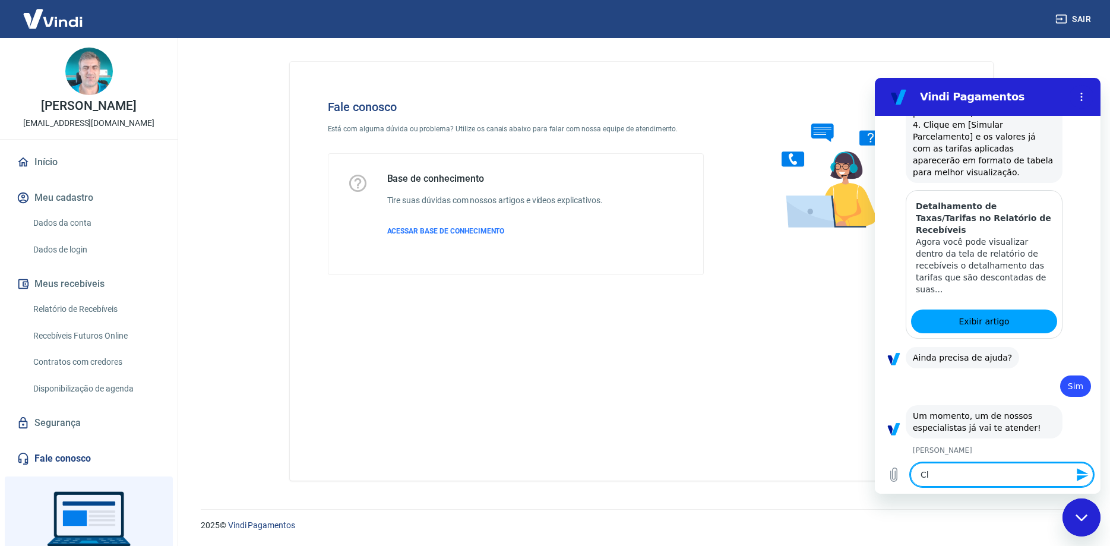
type textarea "Cle"
type textarea "x"
type textarea "Clem"
type textarea "x"
type textarea "Clemi"
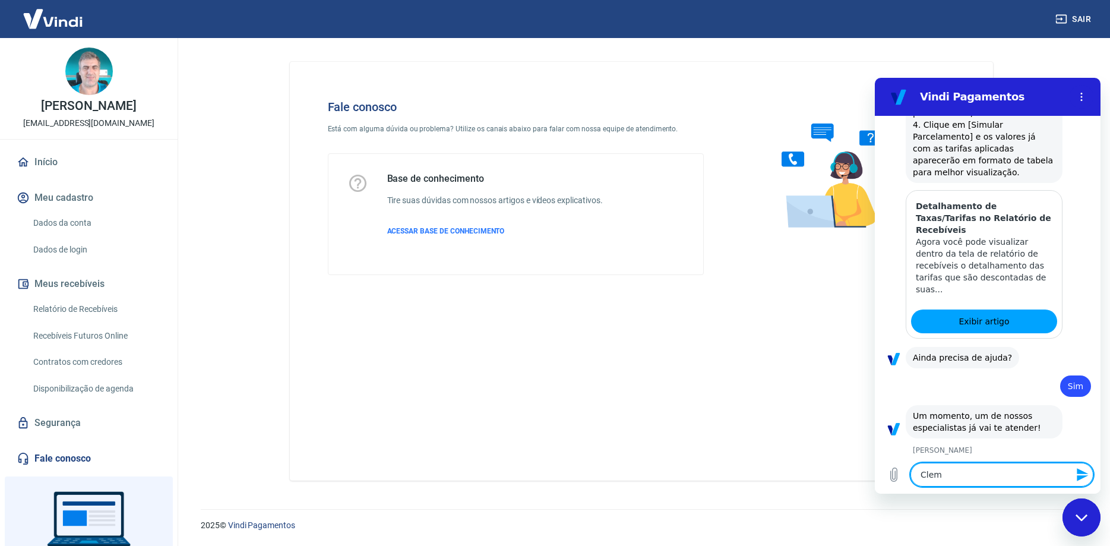
type textarea "x"
type textarea "Clemil"
type textarea "x"
type textarea "Clemilt"
type textarea "x"
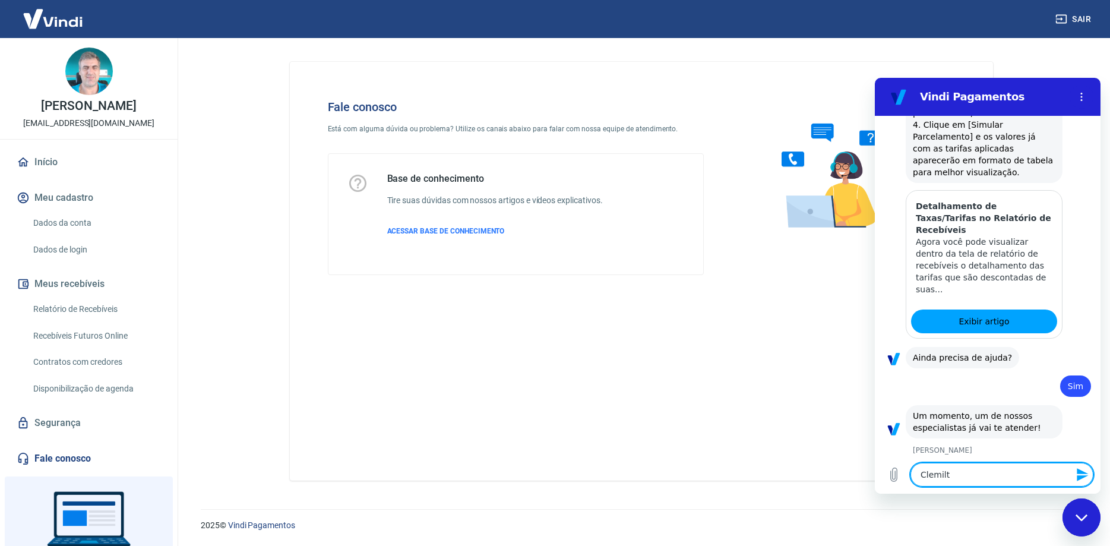
type textarea "Clemilto"
type textarea "x"
type textarea "Clemilton"
type textarea "x"
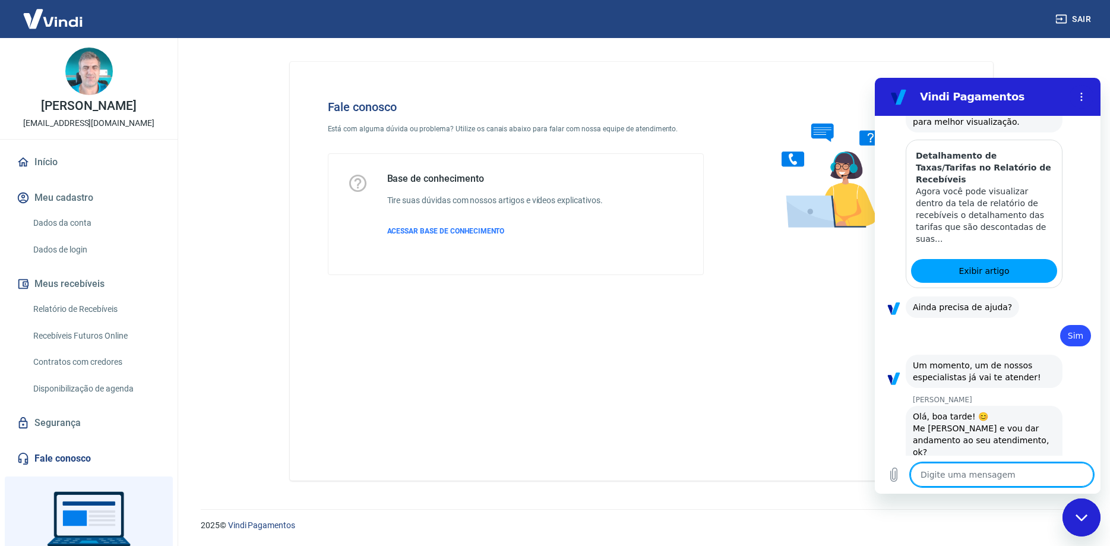
scroll to position [774, 0]
type textarea "x"
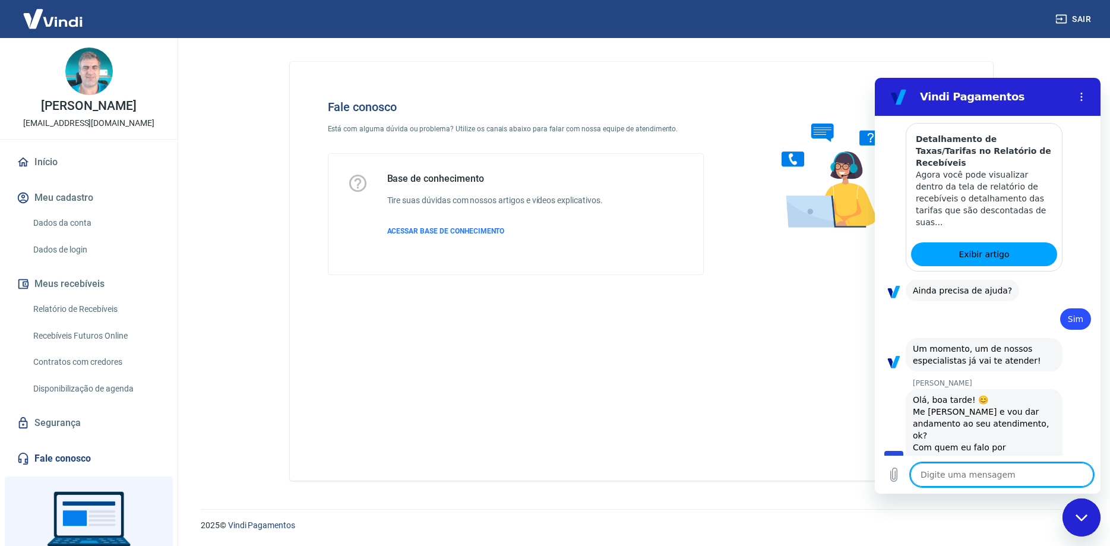
scroll to position [791, 0]
click at [993, 472] on textarea at bounding box center [1002, 475] width 183 height 24
paste textarea "Cliente tentando efetuar o pagamento com cartão elo e não está aceitando parcel…"
type textarea "Cliente tentando efetuar o pagamento com cartão elo e não está aceitando parcel…"
type textarea "x"
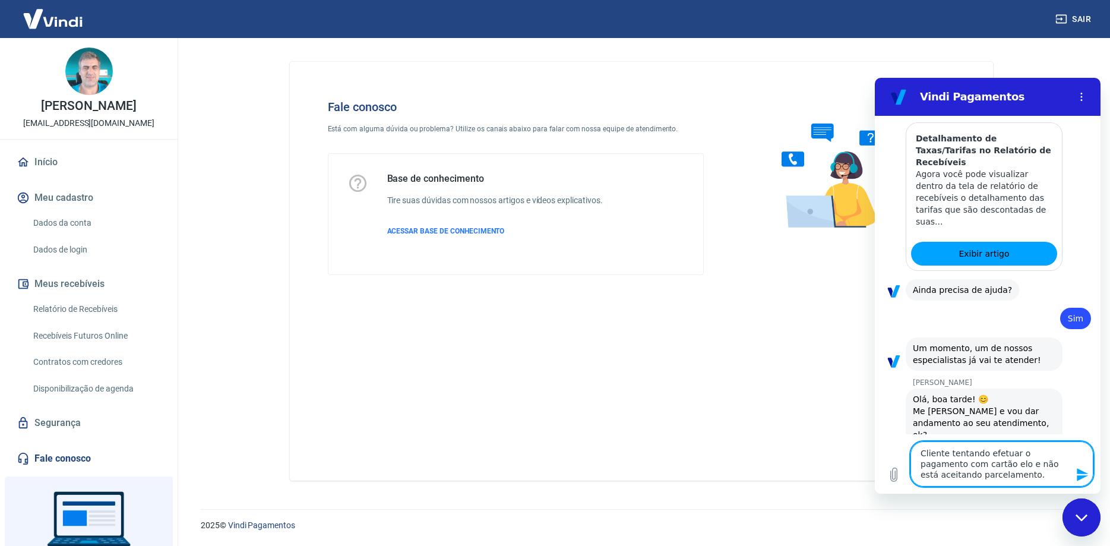
click at [944, 456] on textarea "Cliente tentando efetuar o pagamento com cartão elo e não está aceitando parcel…" at bounding box center [1002, 463] width 183 height 45
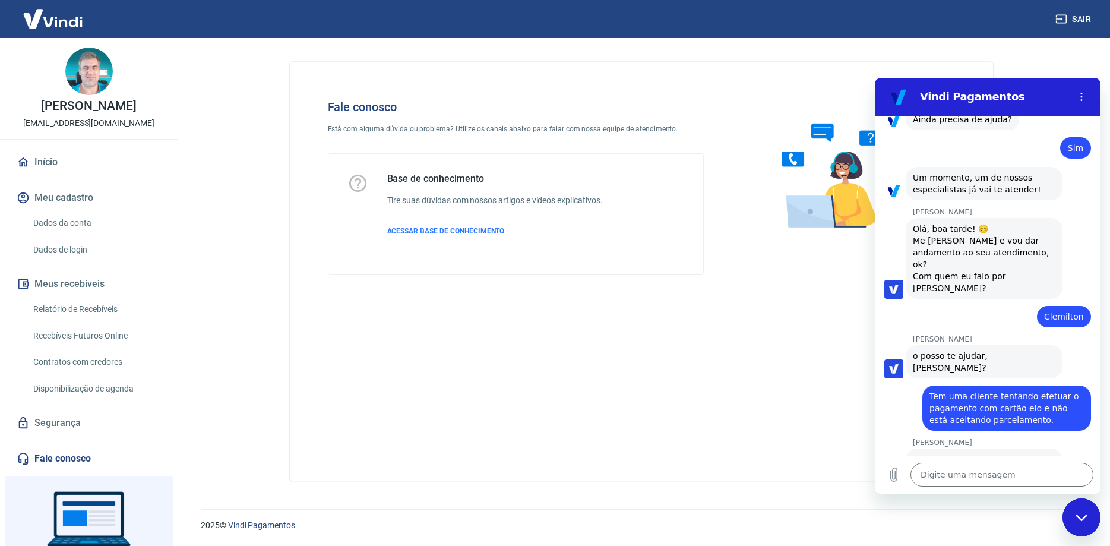
scroll to position [962, 0]
click at [897, 475] on icon "Carregar arquivo" at bounding box center [894, 475] width 14 height 14
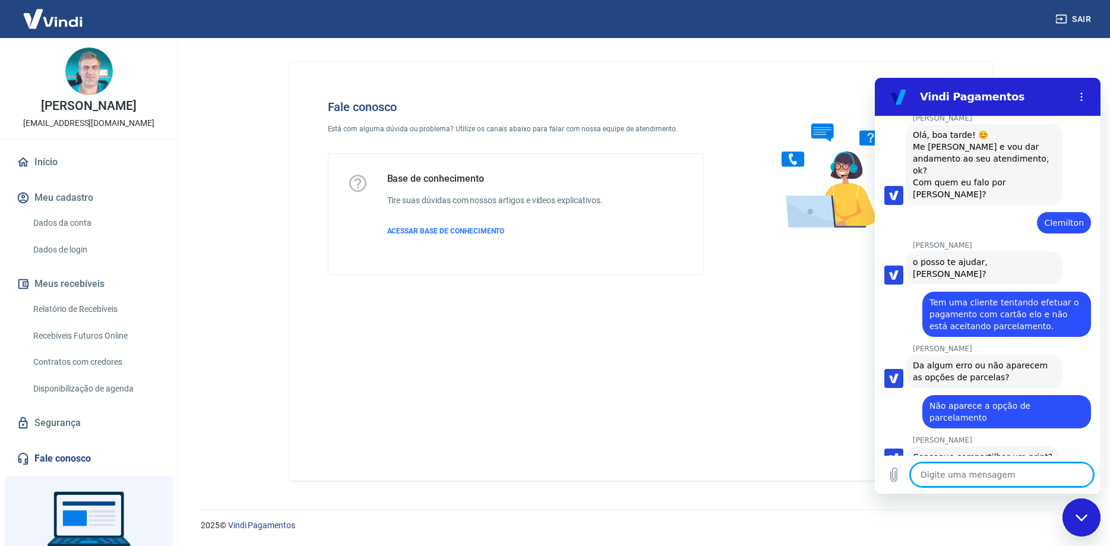
scroll to position [1056, 0]
click at [1008, 478] on textarea at bounding box center [1002, 475] width 183 height 24
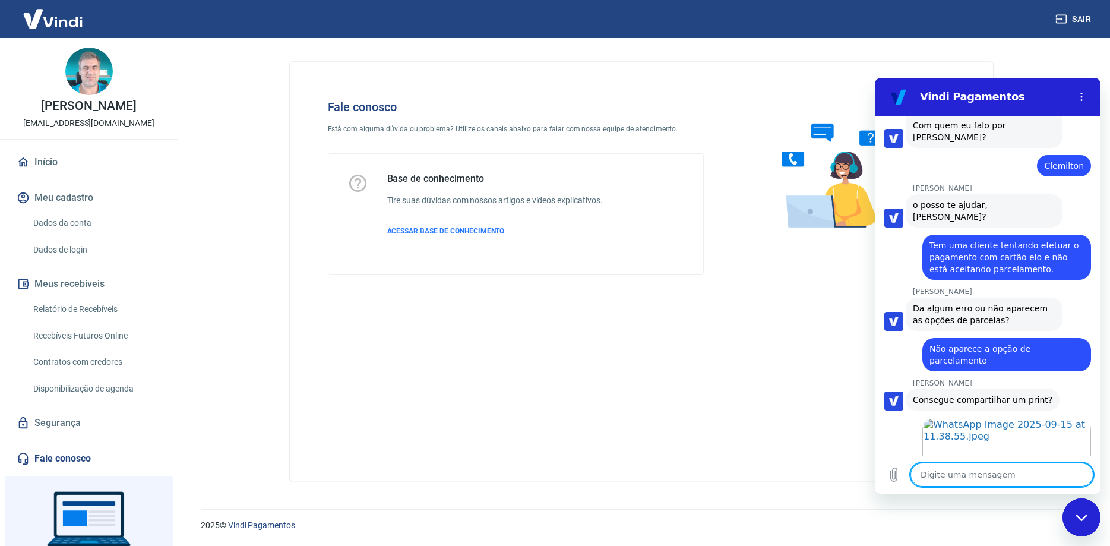
scroll to position [1113, 0]
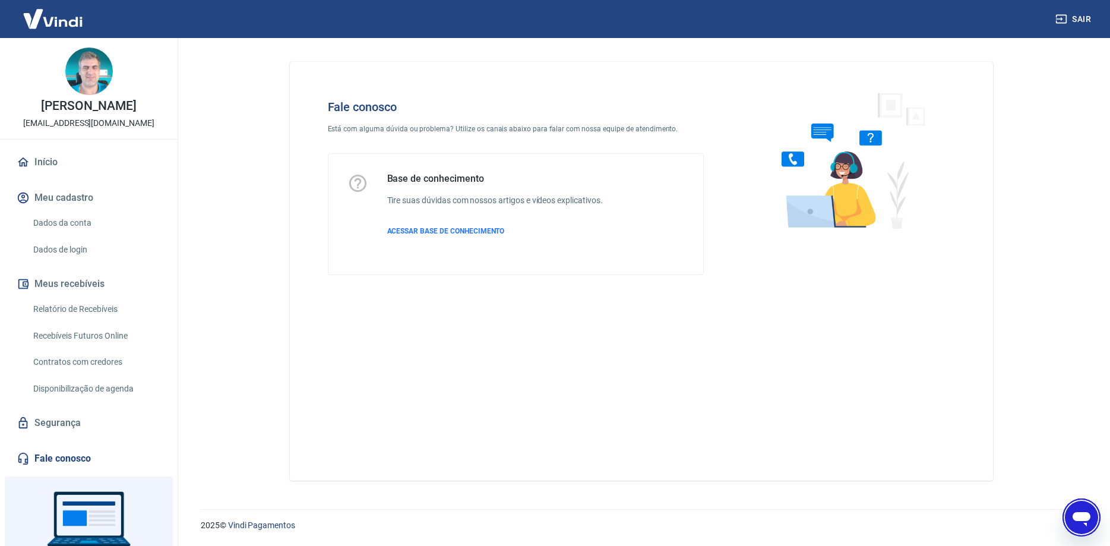
click at [1086, 520] on icon "Abrir janela de mensagens" at bounding box center [1082, 519] width 18 height 14
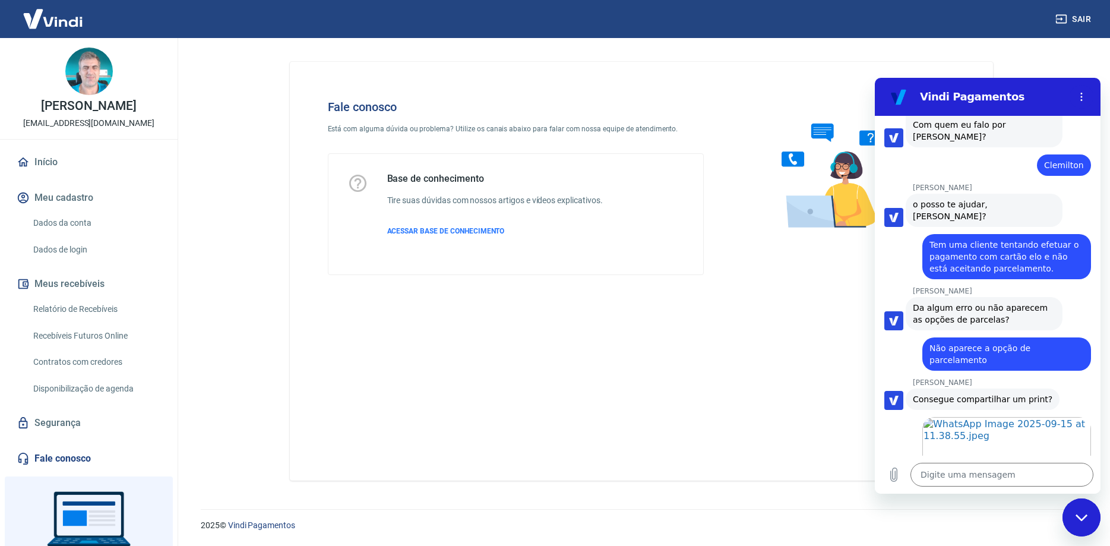
click at [545, 355] on div "Fale conosco Está com alguma dúvida ou problema? Utilize os canais abaixo para …" at bounding box center [641, 271] width 703 height 419
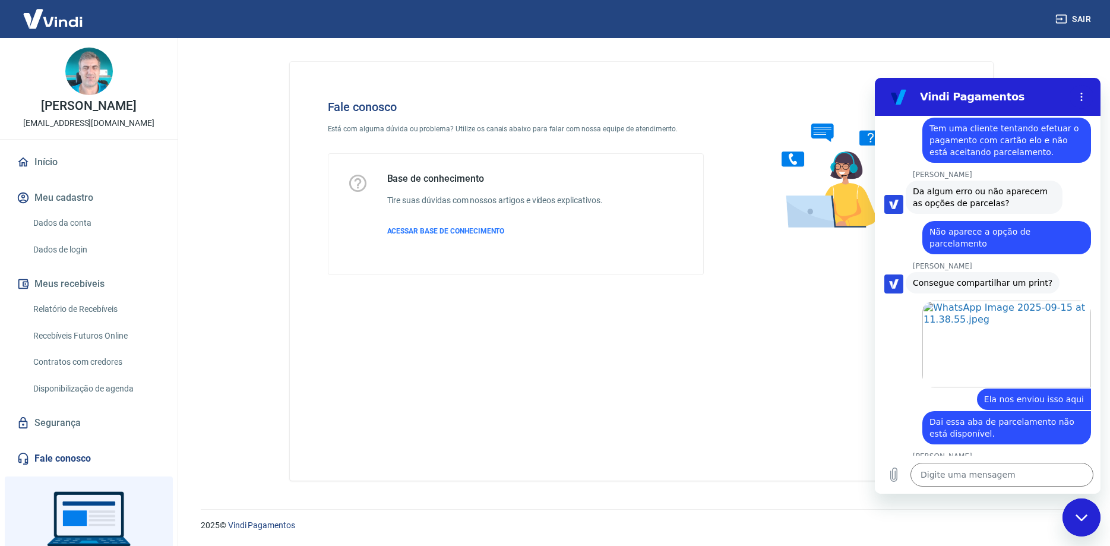
scroll to position [1229, 0]
click at [957, 475] on textarea at bounding box center [1002, 475] width 183 height 24
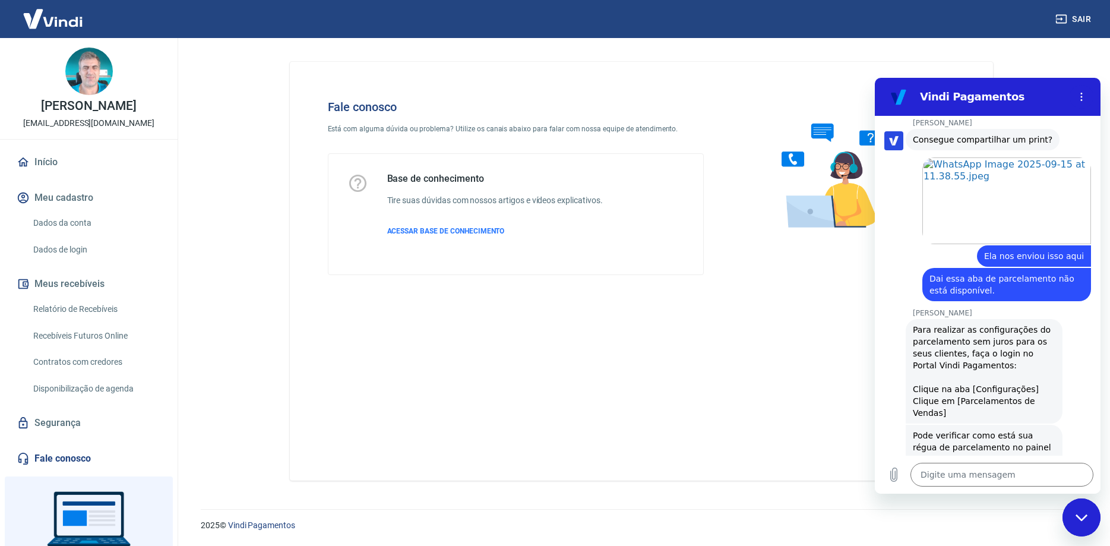
scroll to position [1373, 0]
click at [1020, 472] on textarea at bounding box center [1002, 475] width 183 height 24
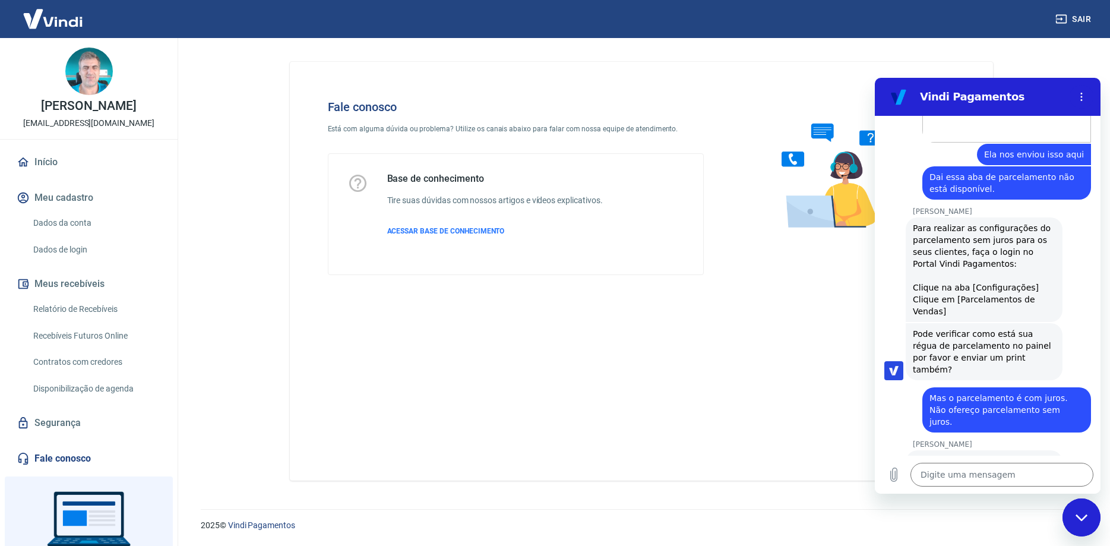
scroll to position [1475, 0]
click at [957, 470] on textarea at bounding box center [1002, 475] width 183 height 24
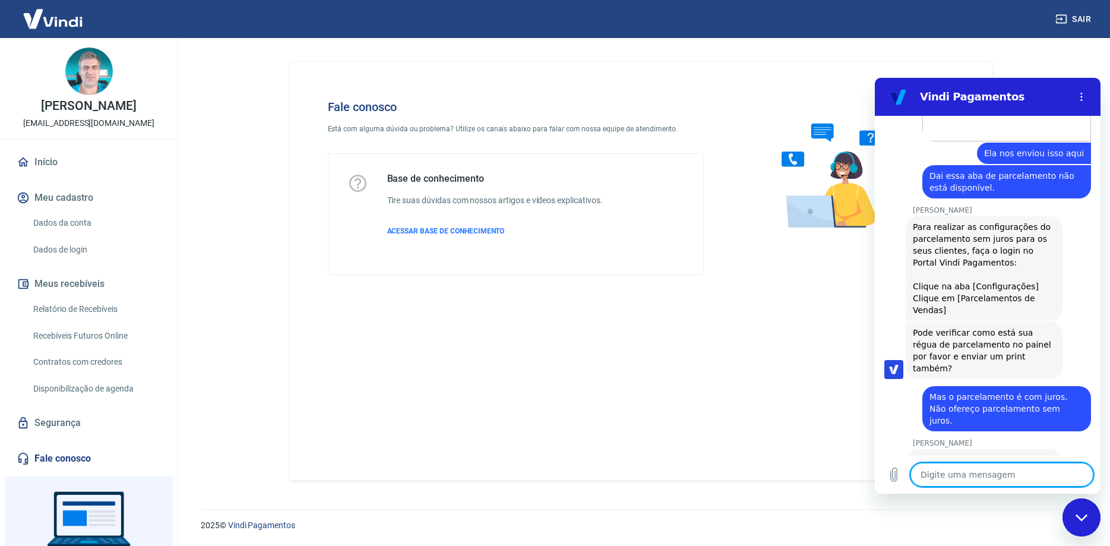
paste textarea "[EMAIL_ADDRESS][DOMAIN_NAME]"
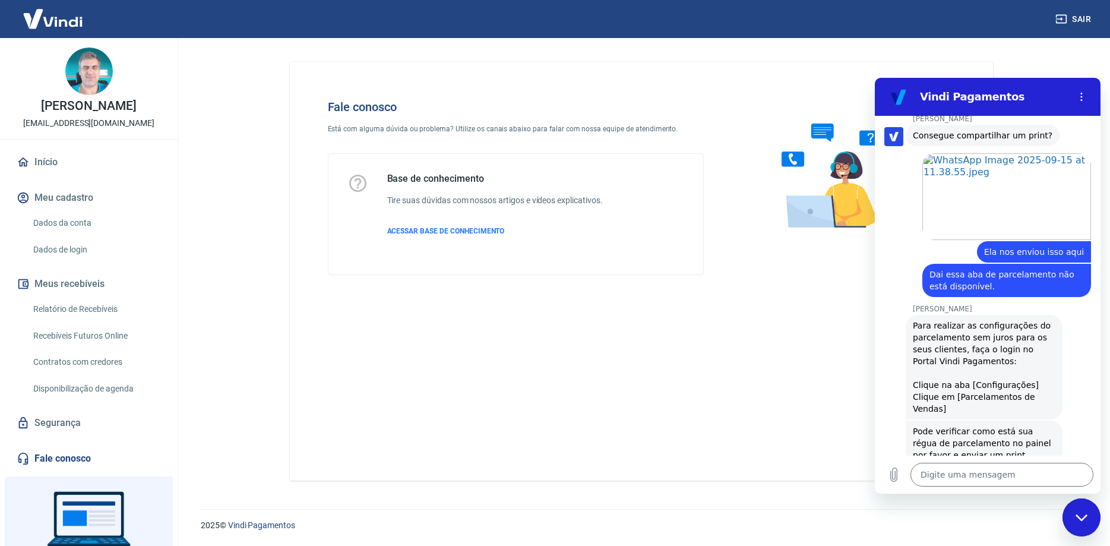
scroll to position [1577, 0]
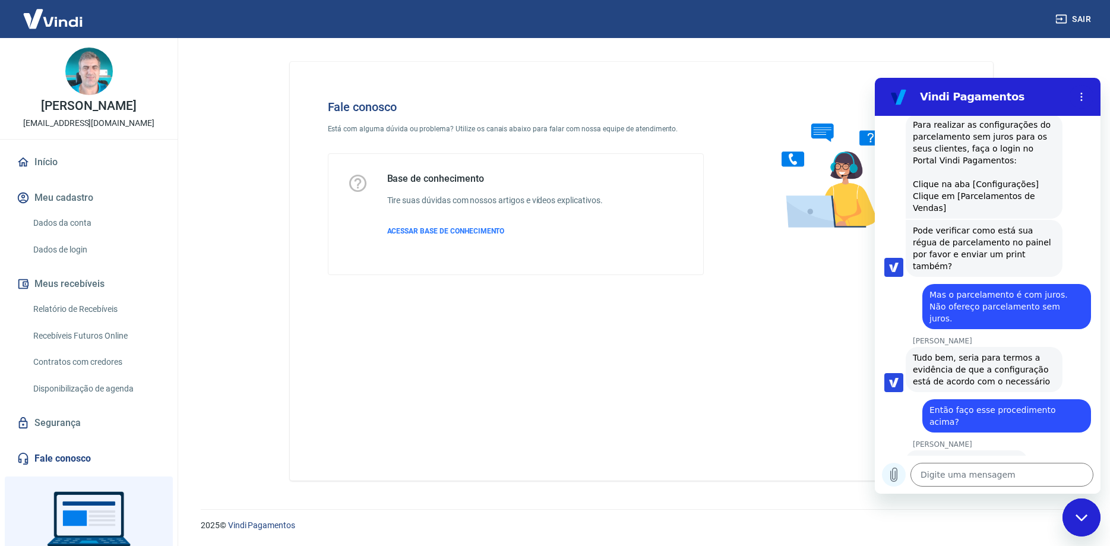
click at [898, 473] on icon "Carregar arquivo" at bounding box center [894, 475] width 14 height 14
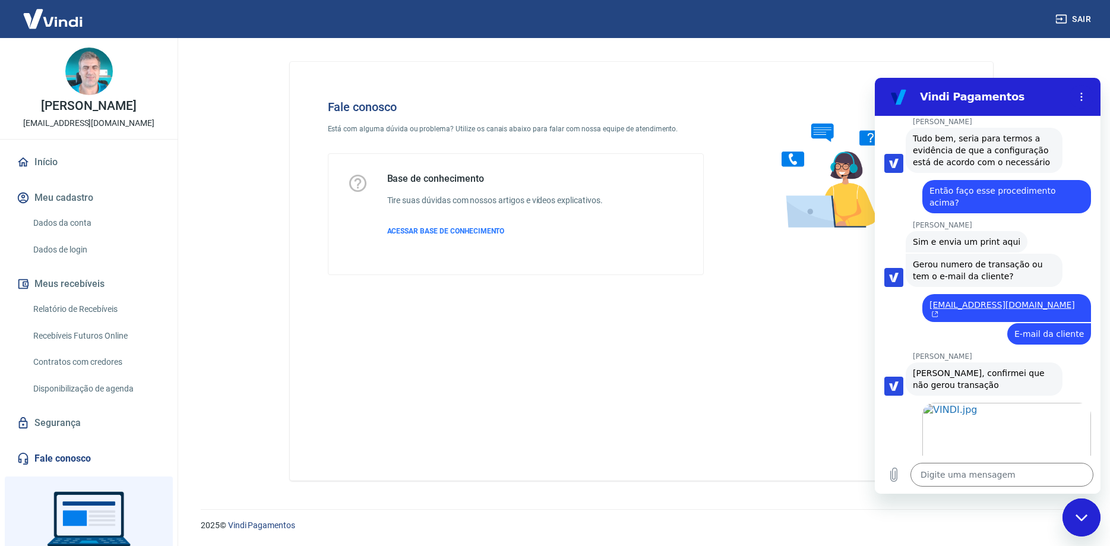
scroll to position [1796, 0]
click at [948, 471] on textarea at bounding box center [1002, 475] width 183 height 24
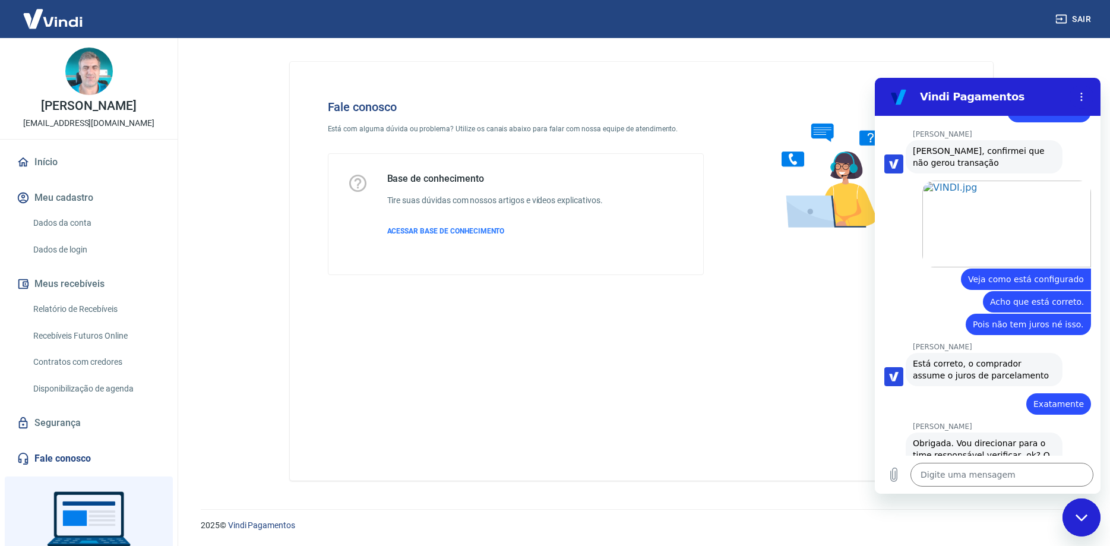
scroll to position [2019, 0]
click at [984, 481] on textarea at bounding box center [1002, 475] width 183 height 24
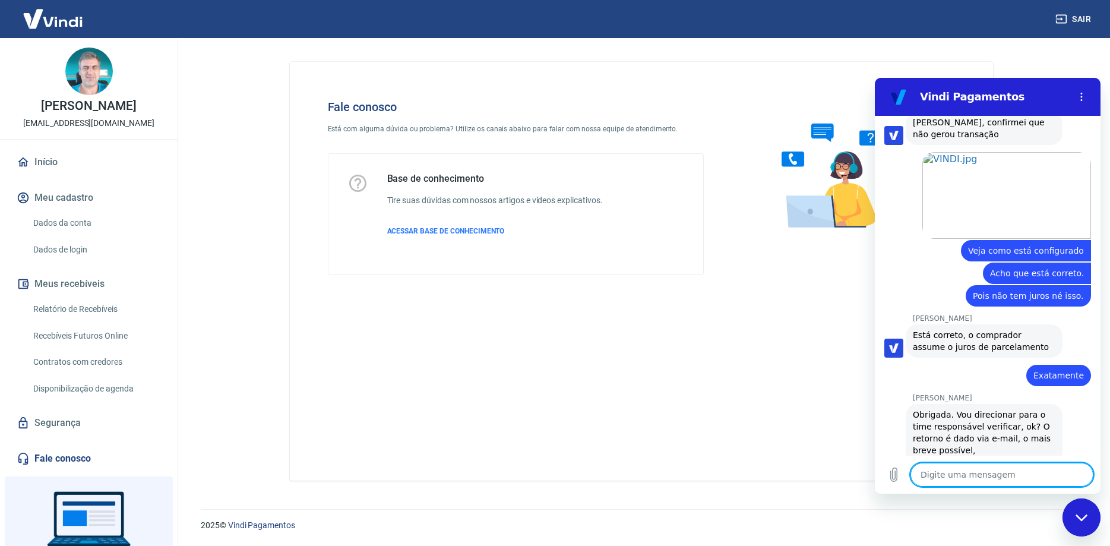
scroll to position [2048, 0]
